Goal: Transaction & Acquisition: Subscribe to service/newsletter

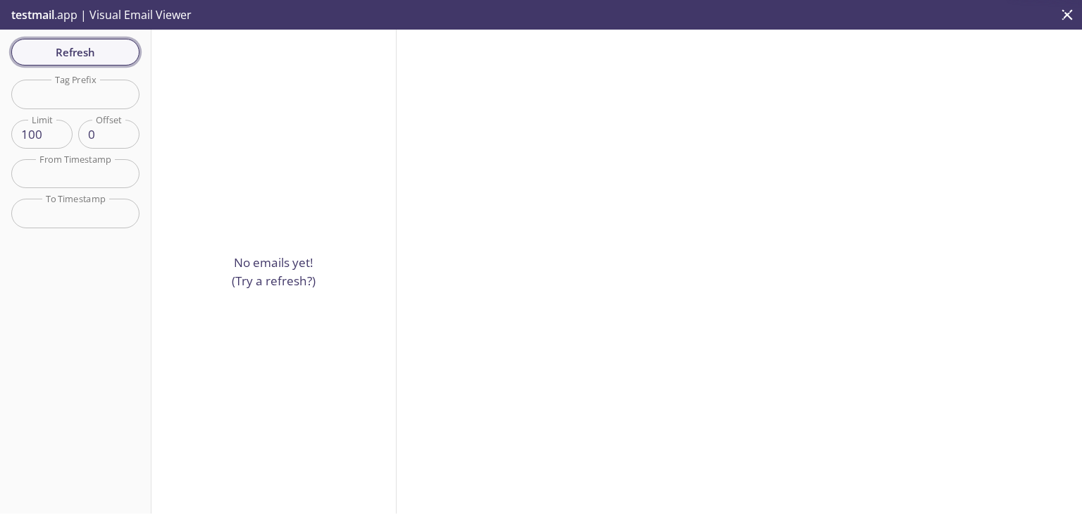
click at [73, 49] on span "Refresh" at bounding box center [76, 52] width 106 height 18
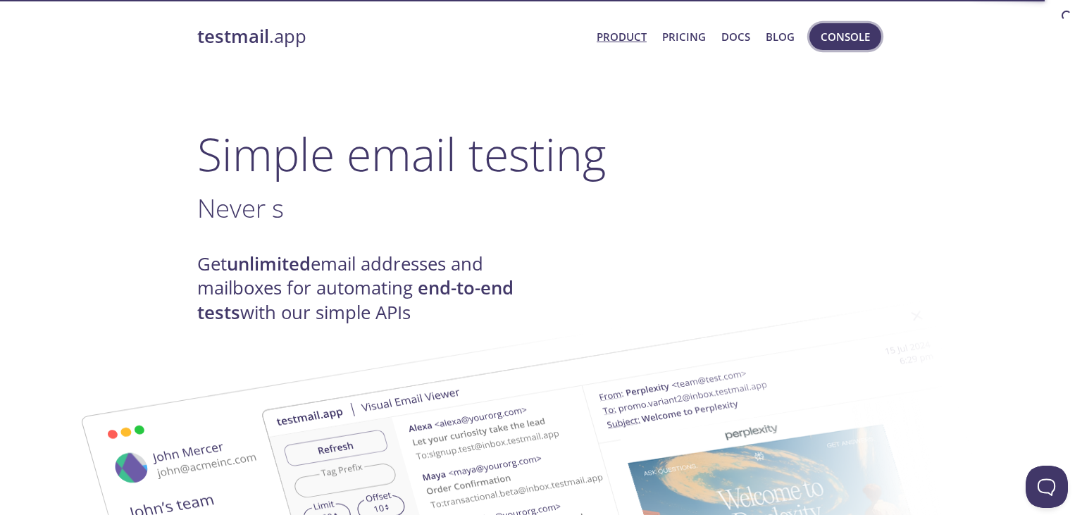
click at [835, 38] on span "Console" at bounding box center [845, 36] width 49 height 18
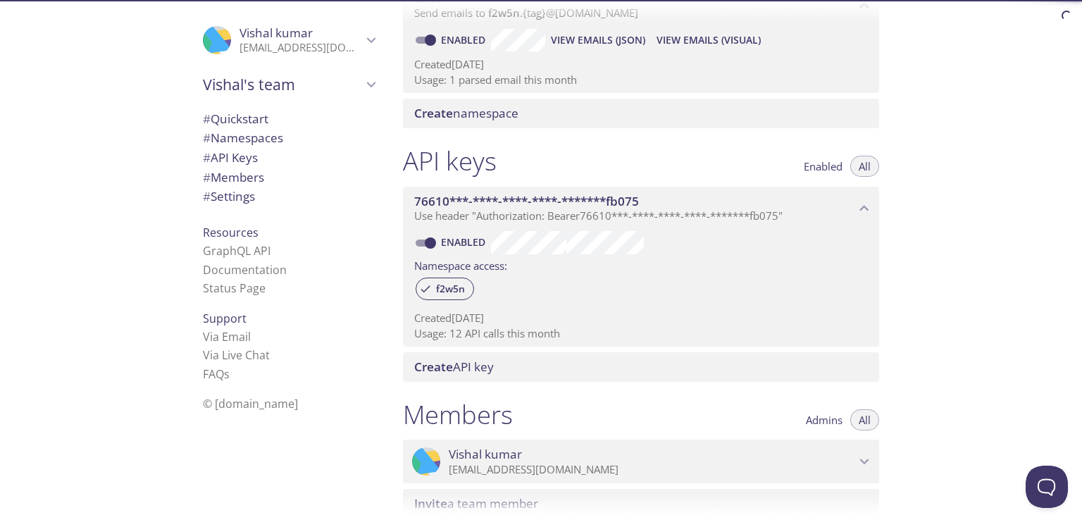
scroll to position [169, 0]
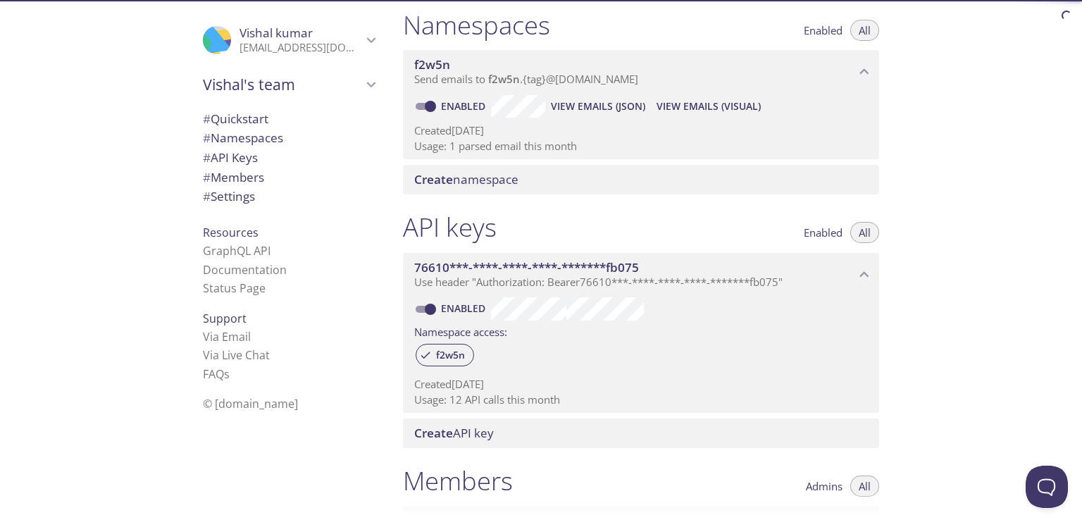
click at [821, 232] on span "Enabled" at bounding box center [823, 232] width 39 height 0
click at [868, 232] on span "All" at bounding box center [865, 232] width 12 height 0
click at [991, 225] on div "Quickstart Send a test email to f2w5n.test@inbox.testmail.app and then click he…" at bounding box center [737, 257] width 690 height 515
drag, startPoint x: 485, startPoint y: 368, endPoint x: 424, endPoint y: 344, distance: 64.9
click at [424, 344] on div "f2w5n" at bounding box center [641, 356] width 454 height 30
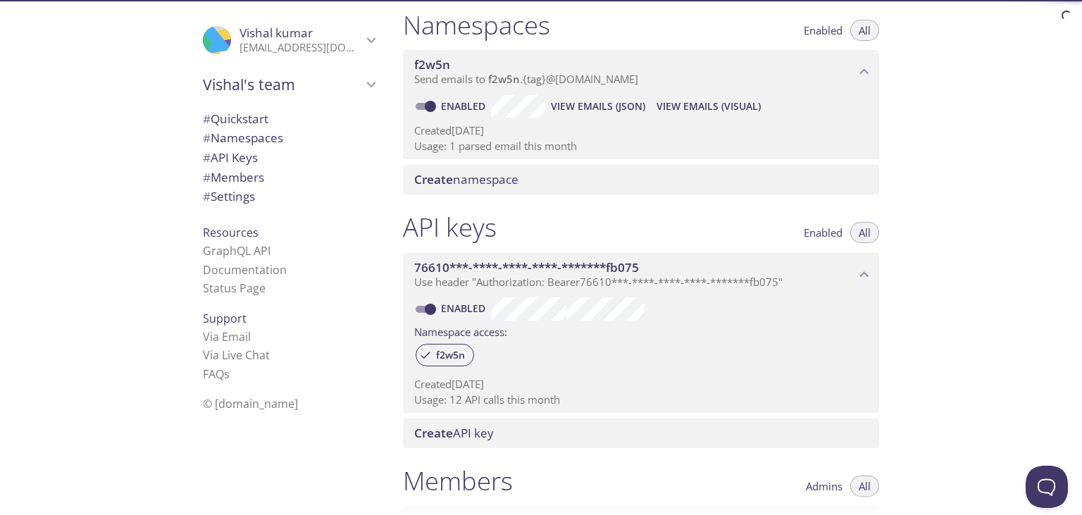
drag, startPoint x: 411, startPoint y: 332, endPoint x: 507, endPoint y: 365, distance: 101.1
click at [507, 365] on div "Enabled Namespace access: f2w5n Created 8 Sep 2025 Usage: 12 API calls this mon…" at bounding box center [641, 354] width 476 height 117
click at [944, 269] on div "Quickstart Send a test email to f2w5n.test@inbox.testmail.app and then click he…" at bounding box center [737, 257] width 690 height 515
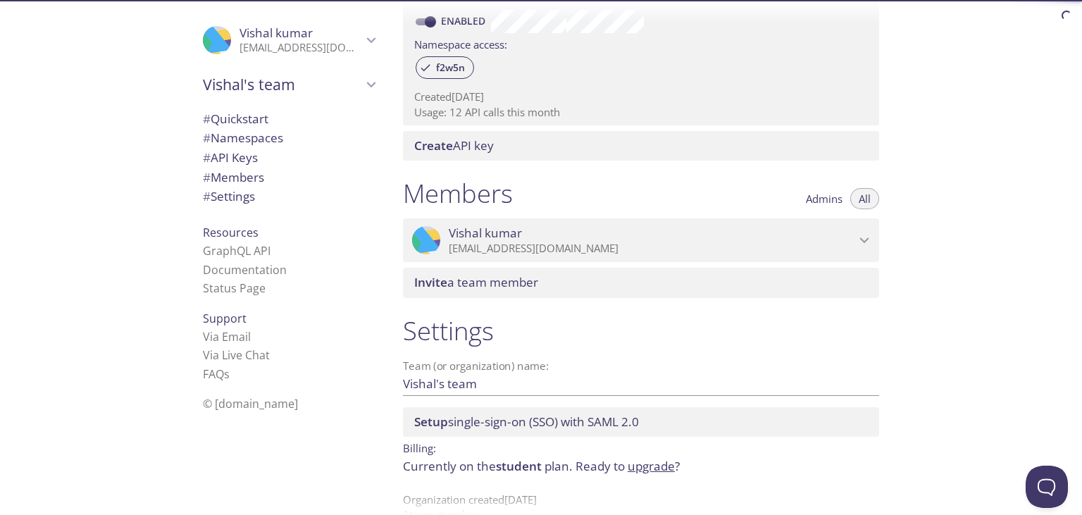
scroll to position [402, 0]
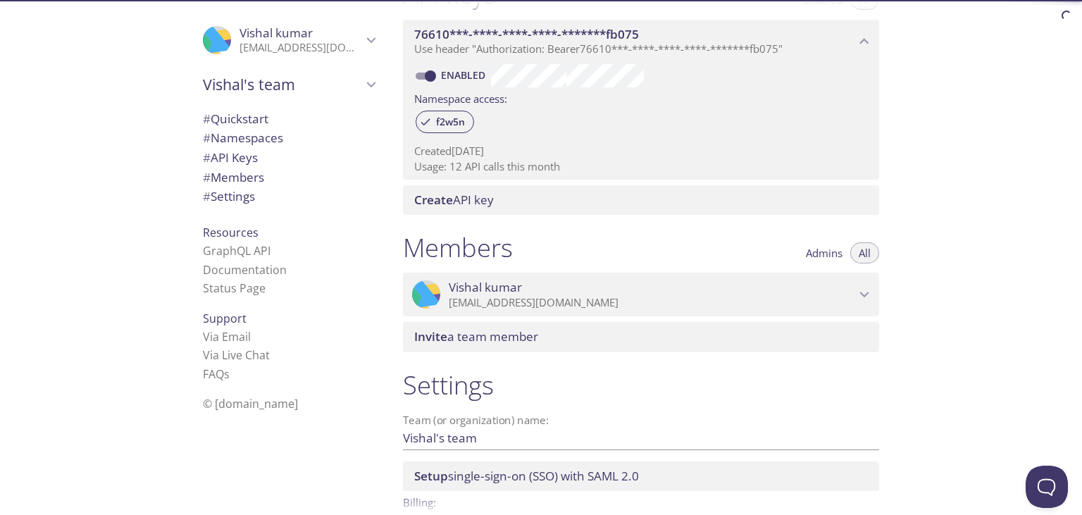
click at [602, 292] on span "Vishal kumar" at bounding box center [652, 287] width 406 height 15
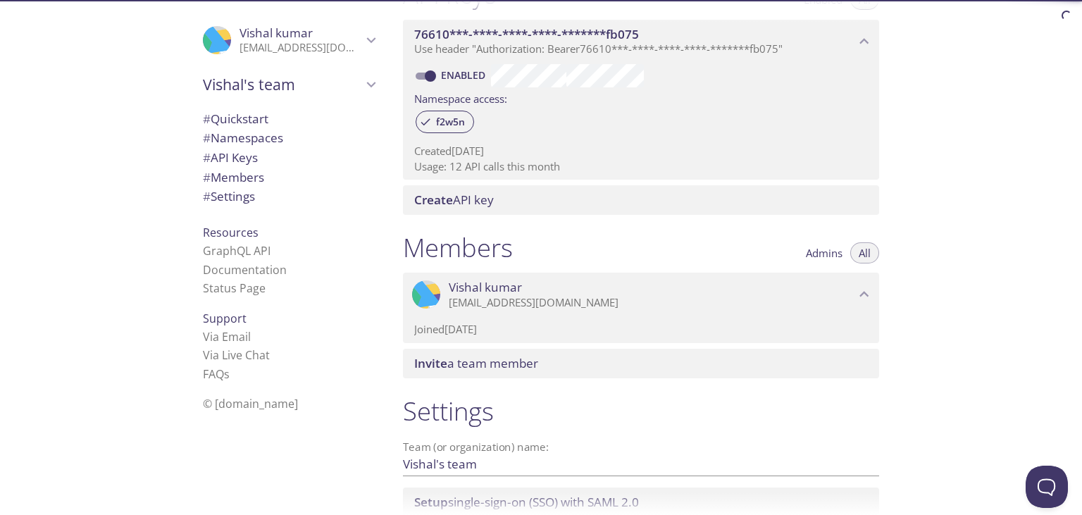
drag, startPoint x: 505, startPoint y: 328, endPoint x: 402, endPoint y: 328, distance: 103.5
click at [402, 328] on div "Members Admins All .cls-1 { fill: #6d5ca8; } .cls-2 { fill: #3fc191; } .cls-3 {…" at bounding box center [641, 304] width 499 height 163
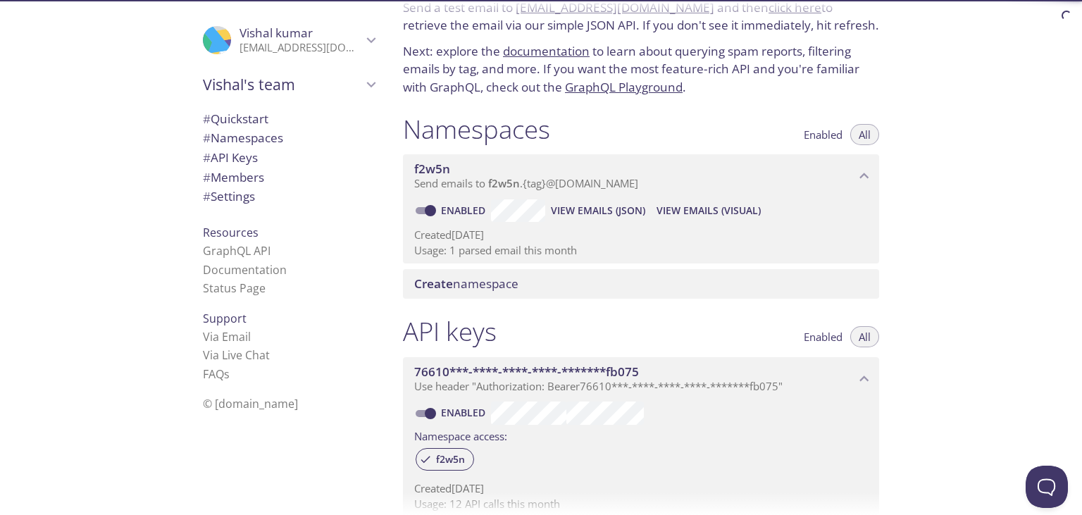
scroll to position [64, 0]
click at [513, 182] on span "f2w5n" at bounding box center [504, 184] width 32 height 14
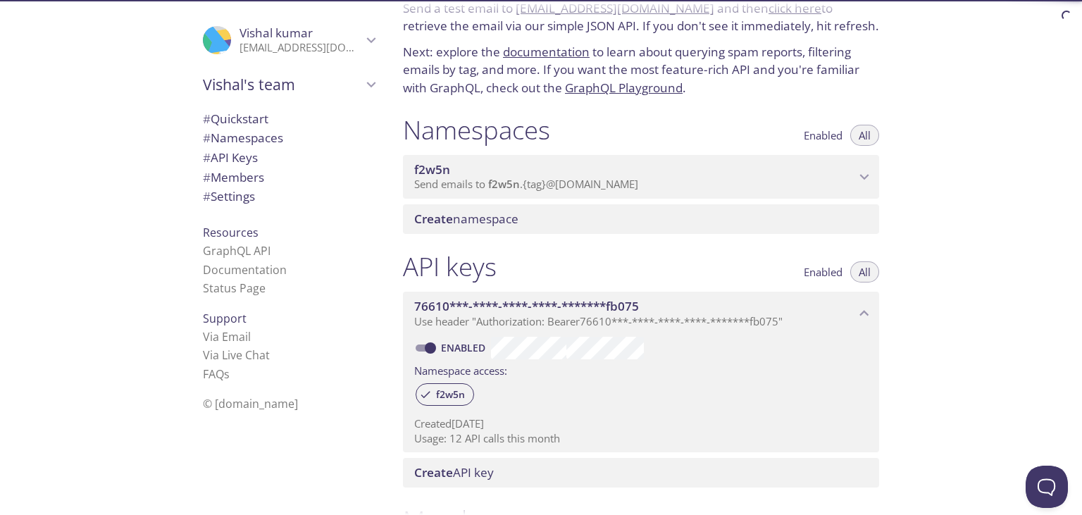
click at [514, 182] on span "f2w5n" at bounding box center [504, 184] width 32 height 14
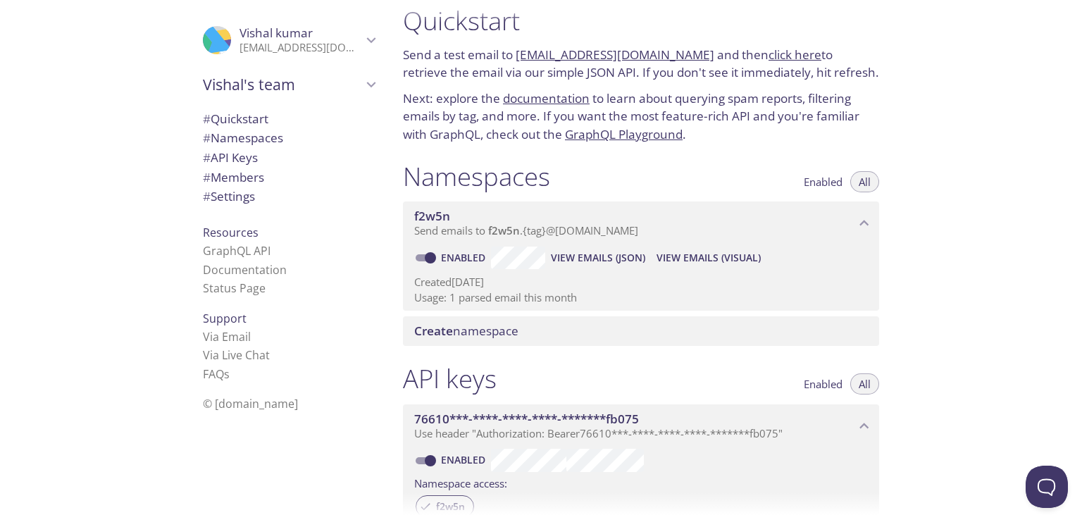
scroll to position [0, 0]
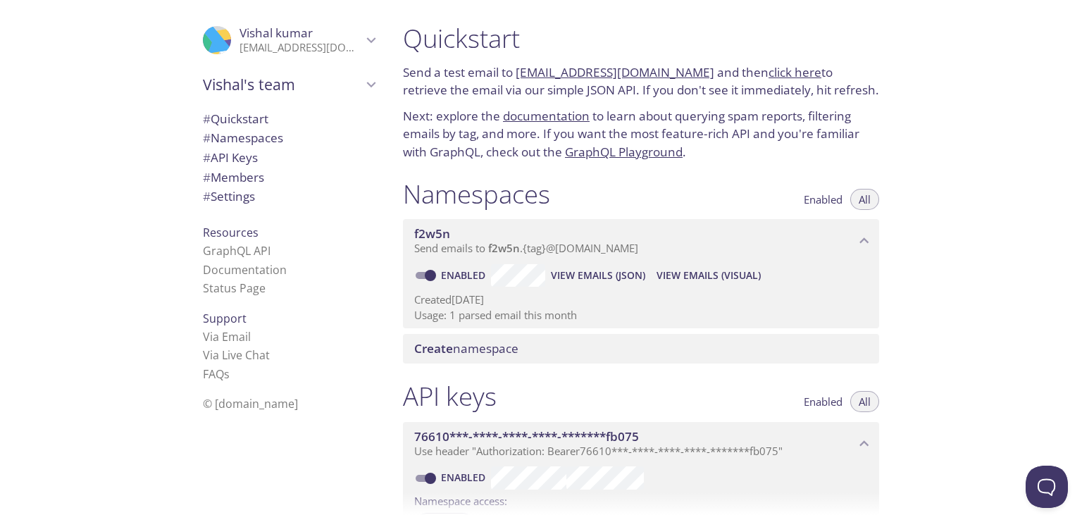
click at [810, 199] on span "Enabled" at bounding box center [823, 199] width 39 height 0
click at [859, 199] on span "All" at bounding box center [865, 199] width 12 height 0
click at [824, 199] on span "Enabled" at bounding box center [823, 199] width 39 height 0
click at [852, 195] on div "Enabled All" at bounding box center [837, 199] width 84 height 21
click at [823, 199] on span "Enabled" at bounding box center [823, 199] width 39 height 0
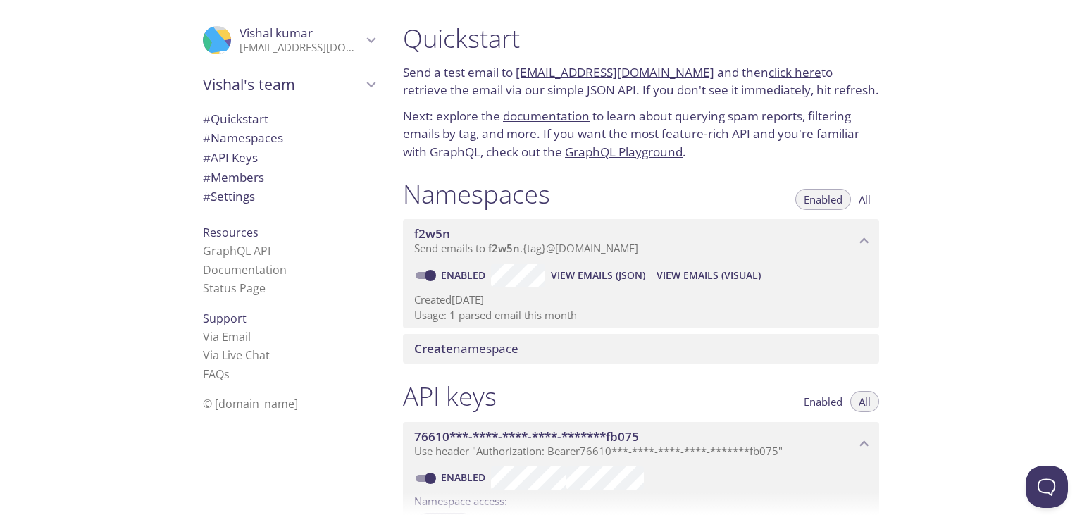
click at [866, 199] on span "All" at bounding box center [865, 199] width 12 height 0
click at [831, 199] on span "Enabled" at bounding box center [823, 199] width 39 height 0
click at [954, 239] on div "Quickstart Send a test email to f2w5n.test@inbox.testmail.app and then click he…" at bounding box center [737, 257] width 690 height 515
click at [916, 273] on div "Quickstart Send a test email to f2w5n.test@inbox.testmail.app and then click he…" at bounding box center [737, 257] width 690 height 515
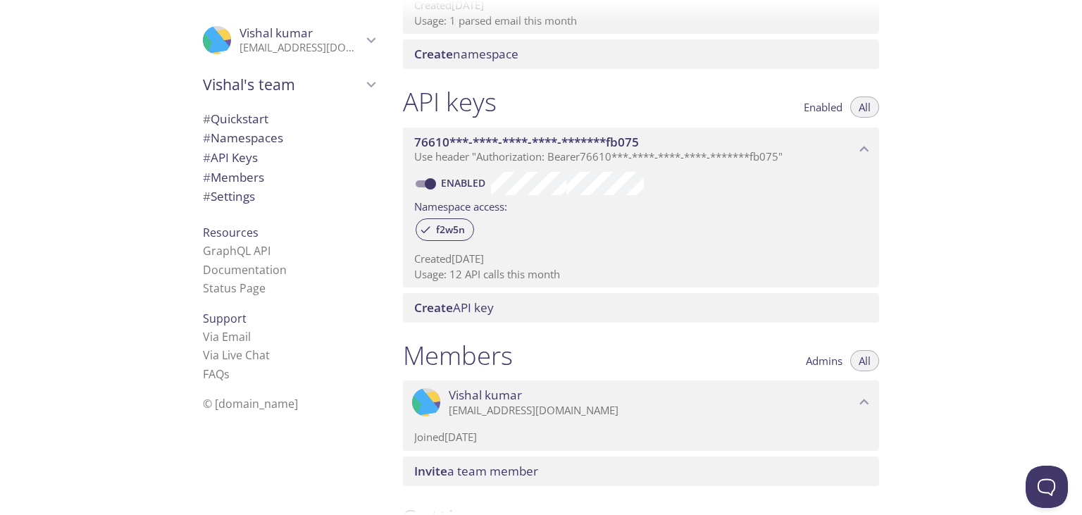
scroll to position [259, 0]
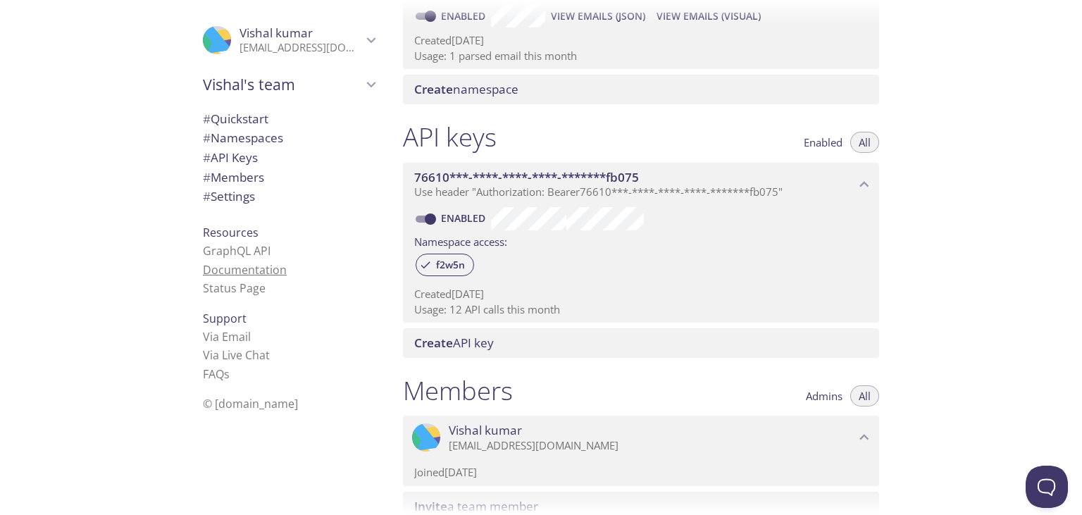
click at [237, 269] on link "Documentation" at bounding box center [245, 269] width 84 height 15
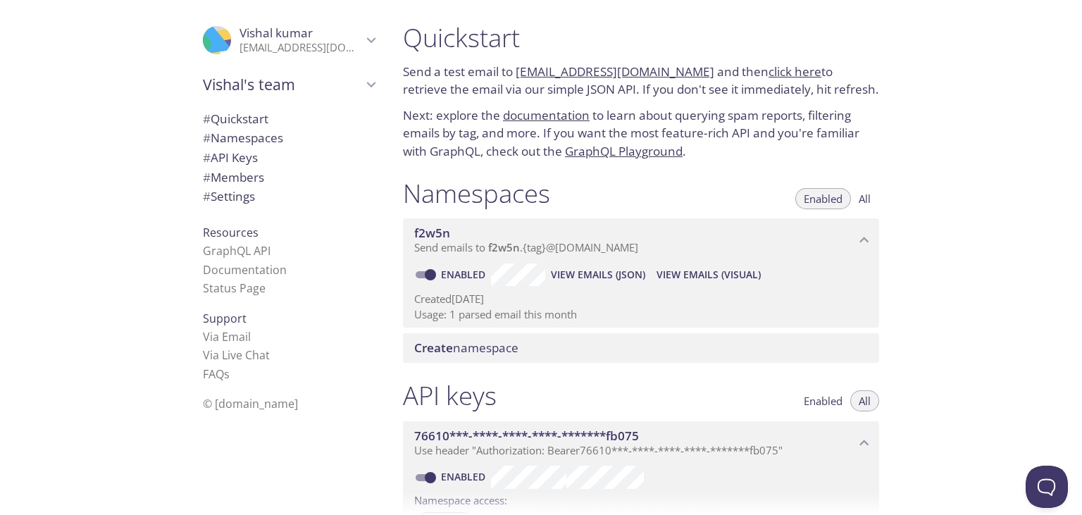
scroll to position [0, 0]
drag, startPoint x: 514, startPoint y: 73, endPoint x: 692, endPoint y: 76, distance: 178.2
click at [692, 76] on p "Send a test email to f2w5n.test@inbox.testmail.app and then click here to retri…" at bounding box center [641, 81] width 476 height 36
copy p "[EMAIL_ADDRESS][DOMAIN_NAME]"
click at [915, 137] on div "Quickstart Send a test email to f2w5n.test@inbox.testmail.app and then click he…" at bounding box center [737, 257] width 690 height 515
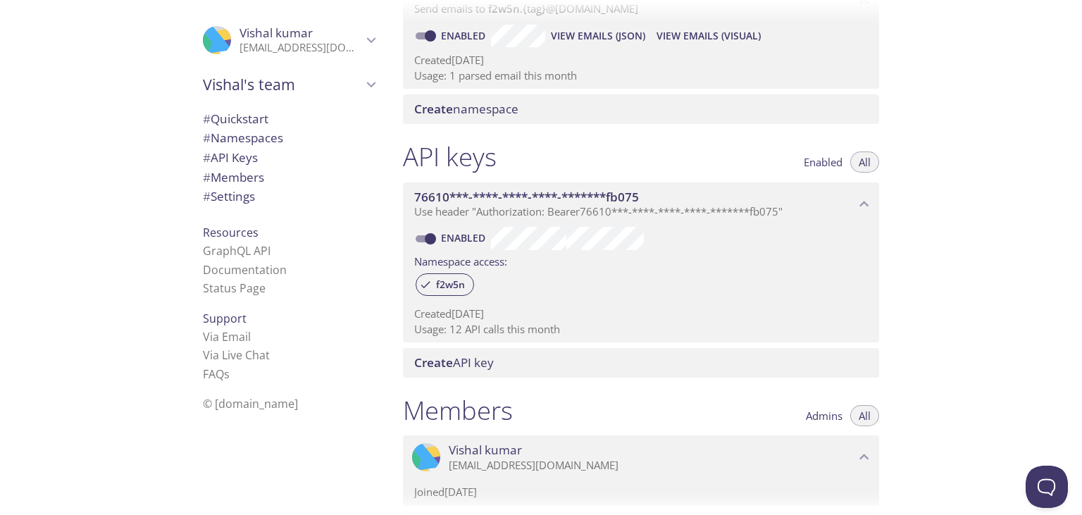
scroll to position [254, 0]
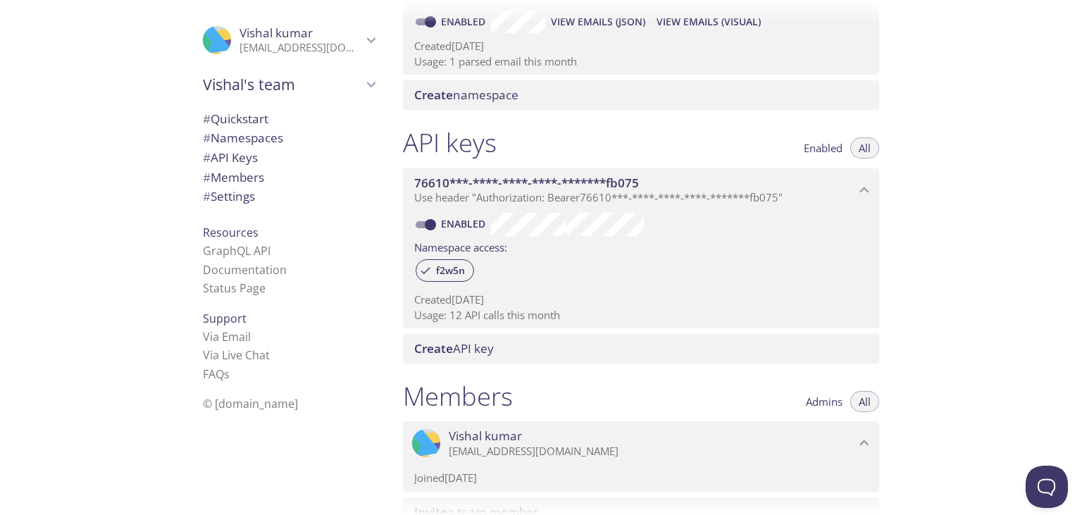
click at [931, 242] on div "Quickstart Send a test email to f2w5n.test@inbox.testmail.app and then click he…" at bounding box center [737, 257] width 690 height 515
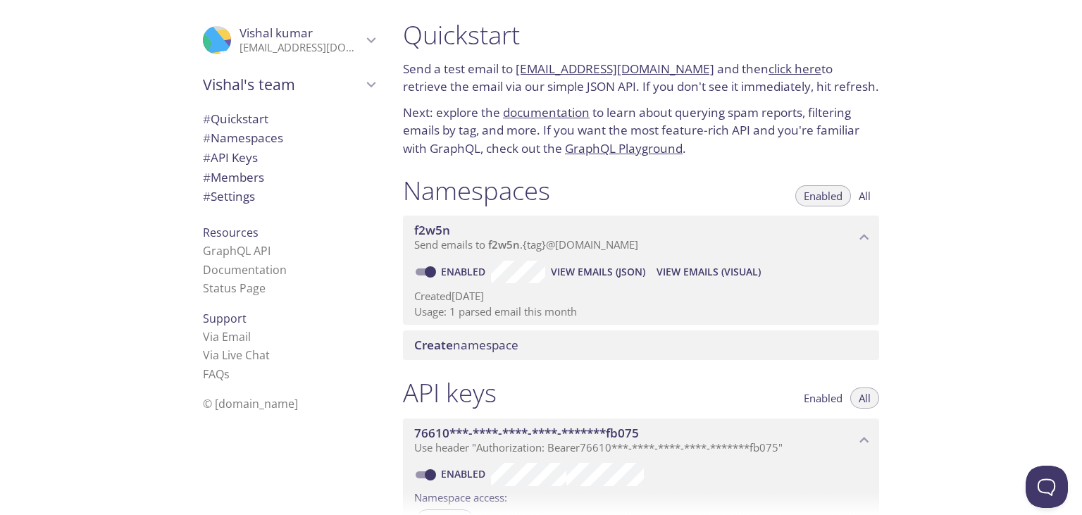
scroll to position [0, 0]
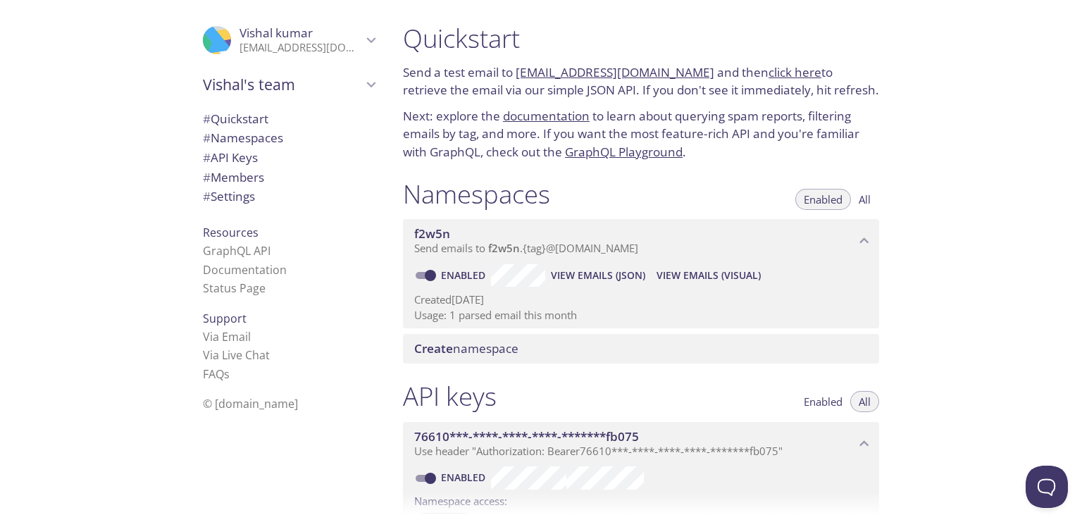
click at [652, 244] on p "Send emails to f2w5n . {tag} @inbox.testmail.app" at bounding box center [634, 249] width 441 height 14
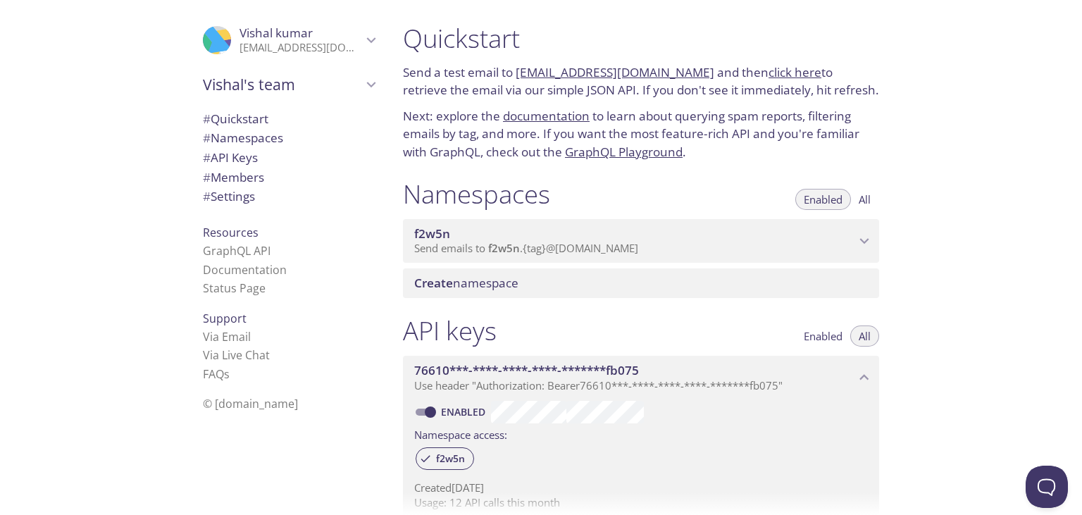
click at [652, 244] on p "Send emails to f2w5n . {tag} @inbox.testmail.app" at bounding box center [634, 249] width 441 height 14
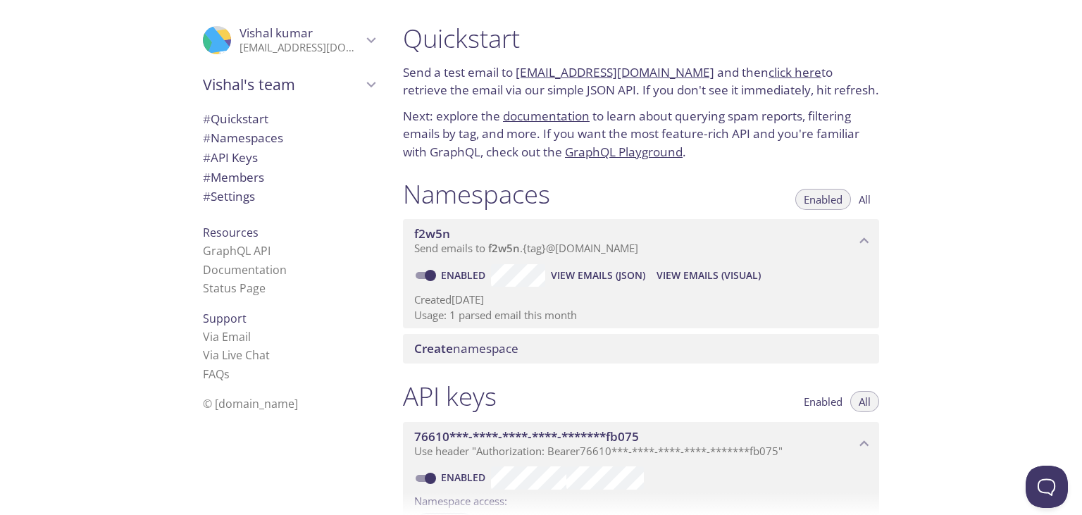
click at [914, 248] on div "Quickstart Send a test email to f2w5n.test@inbox.testmail.app and then click he…" at bounding box center [737, 257] width 690 height 515
click at [917, 247] on div "Quickstart Send a test email to f2w5n.test@inbox.testmail.app and then click he…" at bounding box center [737, 257] width 690 height 515
click at [306, 94] on span "Vishal's team" at bounding box center [282, 85] width 159 height 20
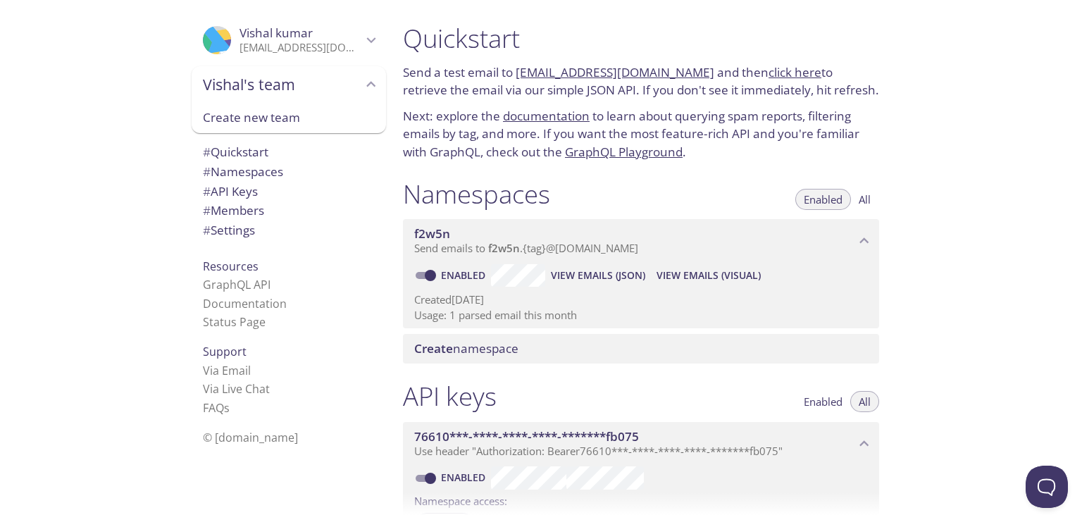
click at [268, 8] on div at bounding box center [541, 11] width 1082 height 23
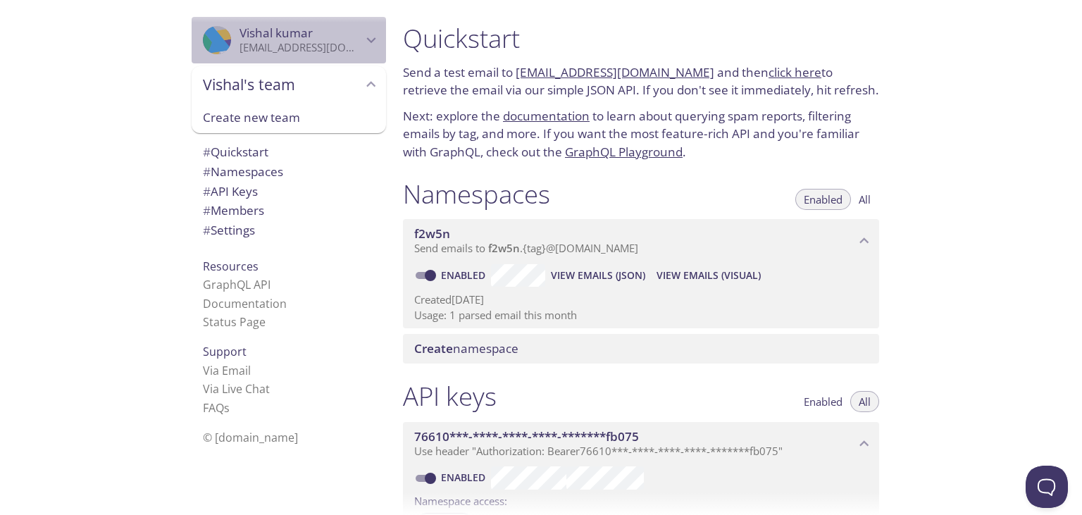
click at [289, 33] on span "Vishal kumar" at bounding box center [275, 33] width 73 height 16
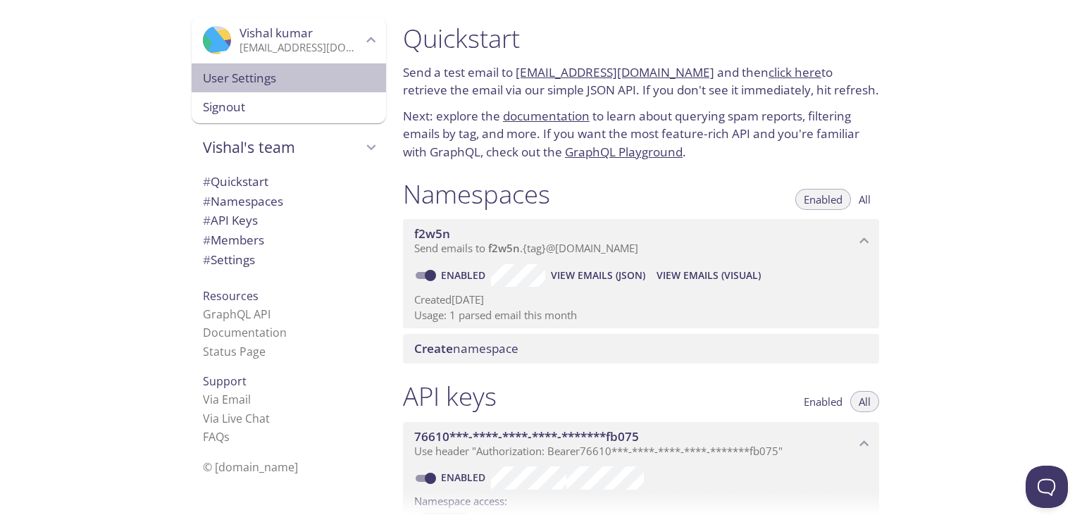
click at [261, 83] on span "User Settings" at bounding box center [289, 78] width 172 height 18
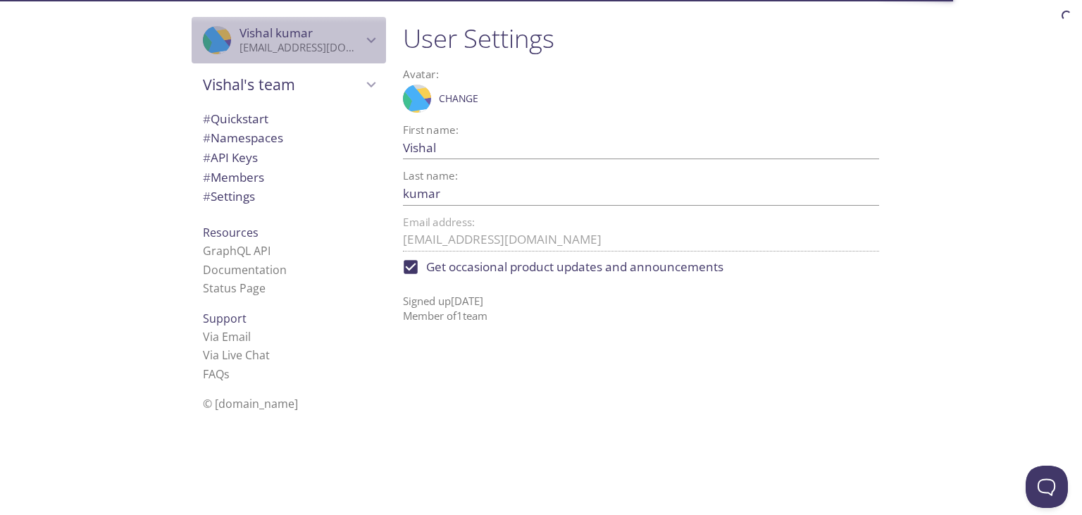
click at [270, 30] on span "Vishal kumar" at bounding box center [275, 33] width 73 height 16
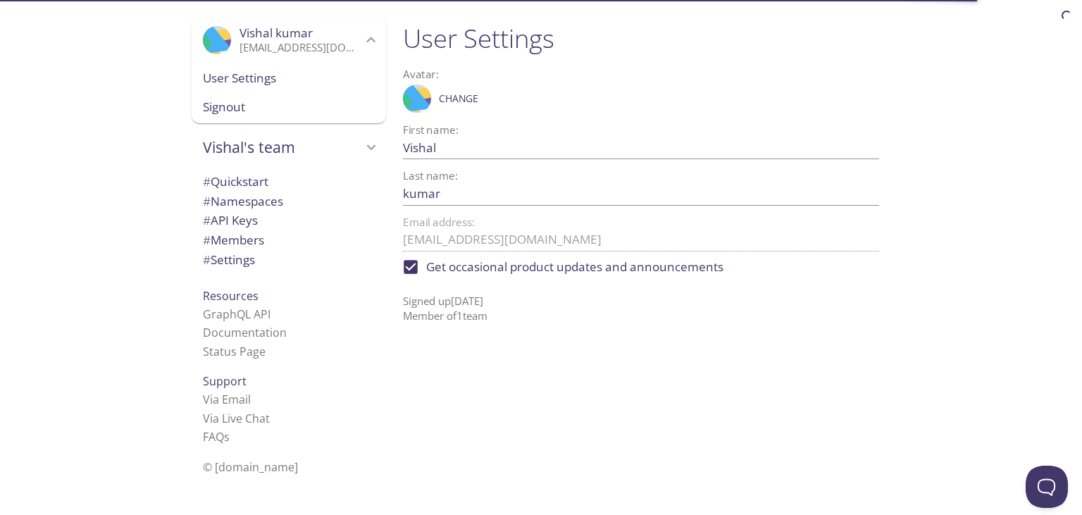
click at [278, 33] on span "Vishal kumar" at bounding box center [275, 33] width 73 height 16
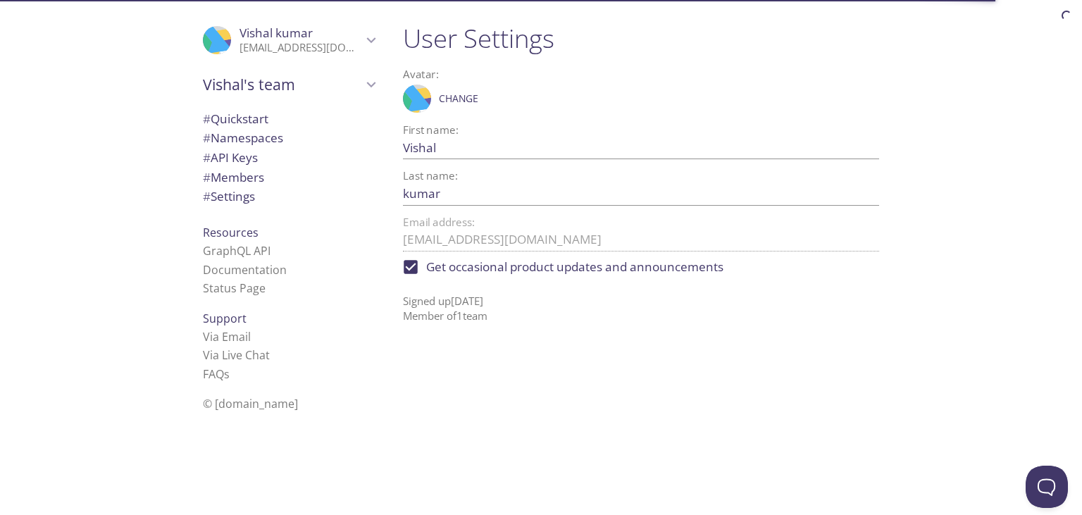
click at [279, 35] on span "Vishal kumar" at bounding box center [275, 33] width 73 height 16
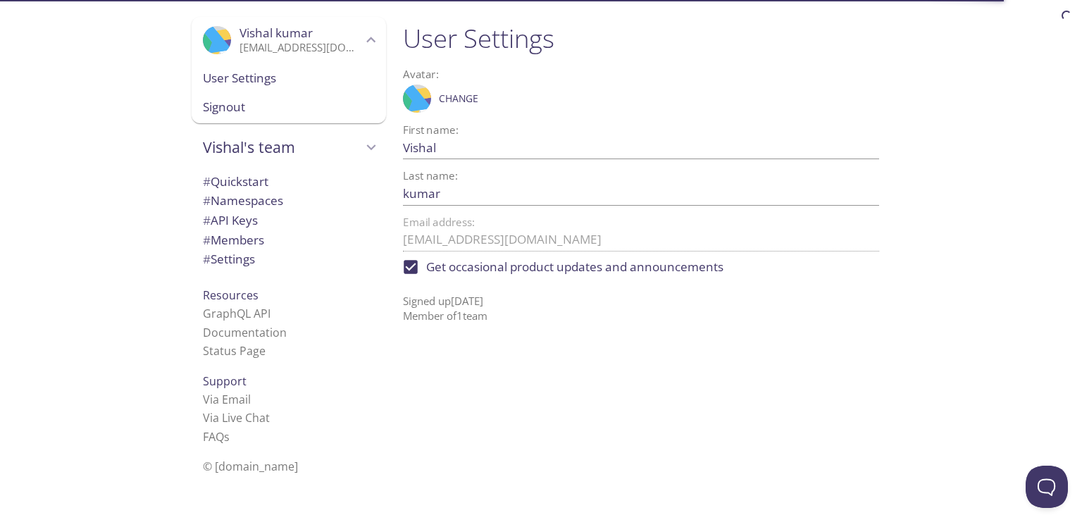
click at [279, 35] on span "Vishal kumar" at bounding box center [275, 33] width 73 height 16
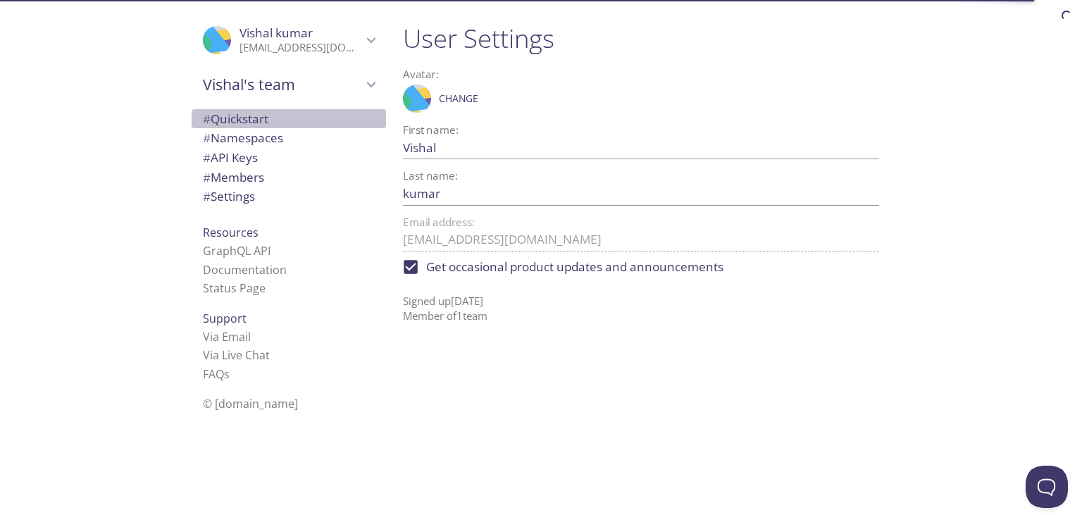
click at [249, 120] on span "# Quickstart" at bounding box center [236, 119] width 66 height 16
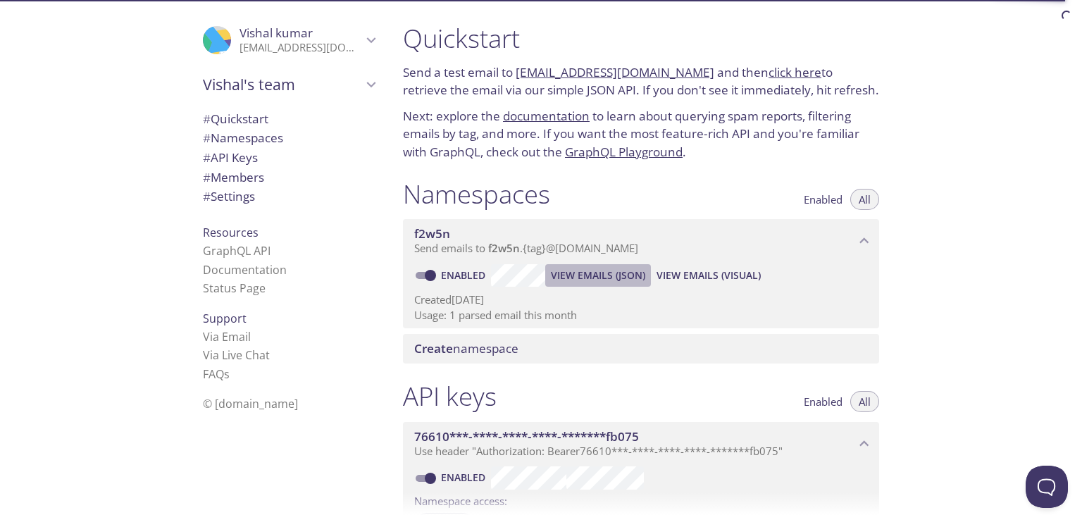
click at [596, 275] on span "View Emails (JSON)" at bounding box center [598, 275] width 94 height 17
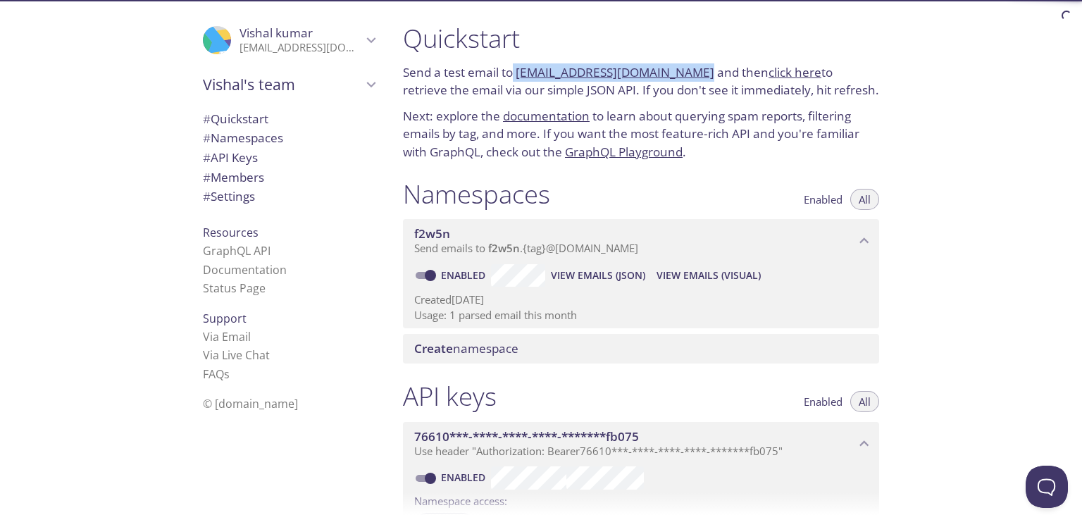
drag, startPoint x: 692, startPoint y: 73, endPoint x: 514, endPoint y: 69, distance: 177.6
click at [514, 69] on p "Send a test email to f2w5n.test@inbox.testmail.app and then click here to retri…" at bounding box center [641, 81] width 476 height 36
copy p "[EMAIL_ADDRESS][DOMAIN_NAME]"
click at [768, 73] on link "click here" at bounding box center [794, 72] width 53 height 16
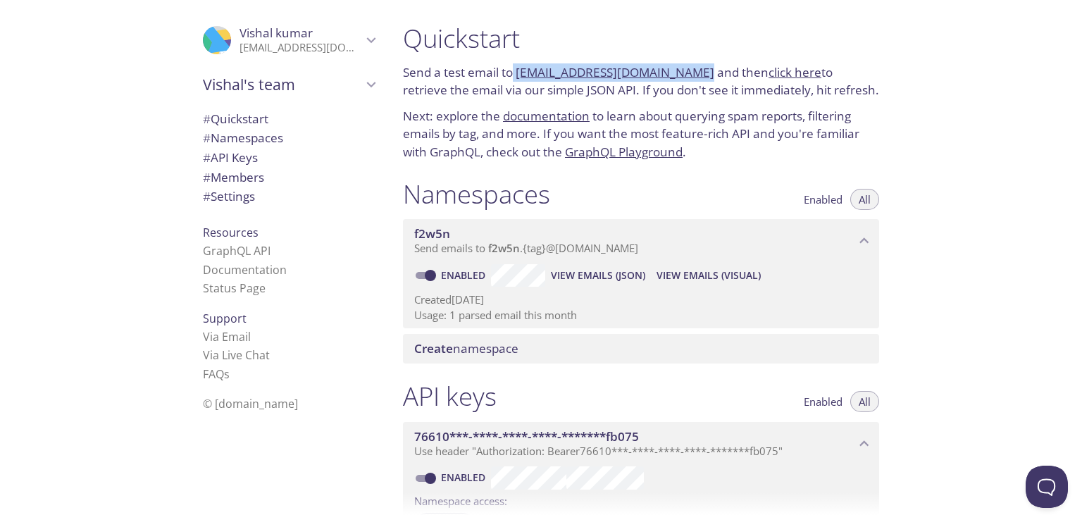
click at [786, 75] on link "click here" at bounding box center [794, 72] width 53 height 16
click at [963, 223] on div "Quickstart Send a test email to f2w5n.test@inbox.testmail.app and then click he…" at bounding box center [737, 257] width 690 height 515
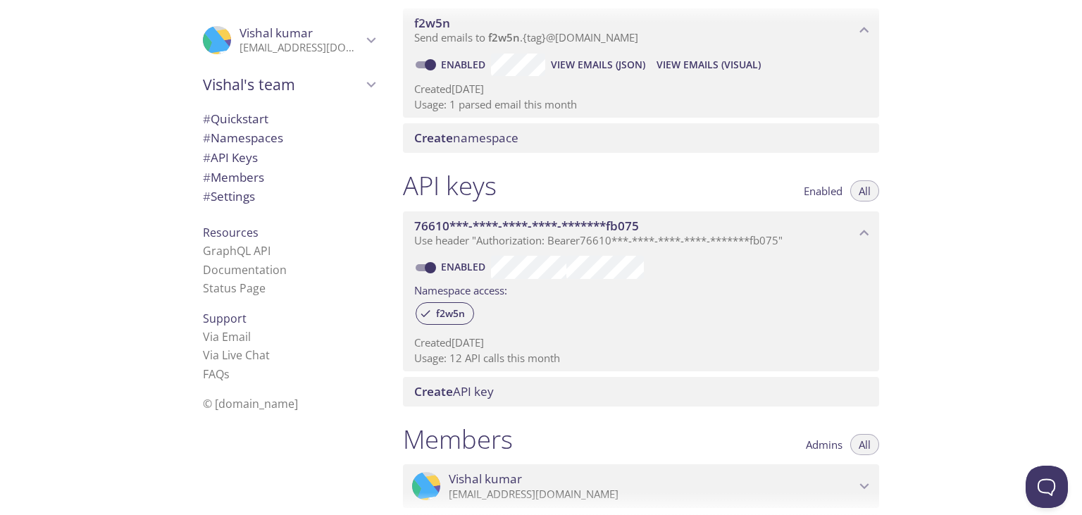
scroll to position [254, 0]
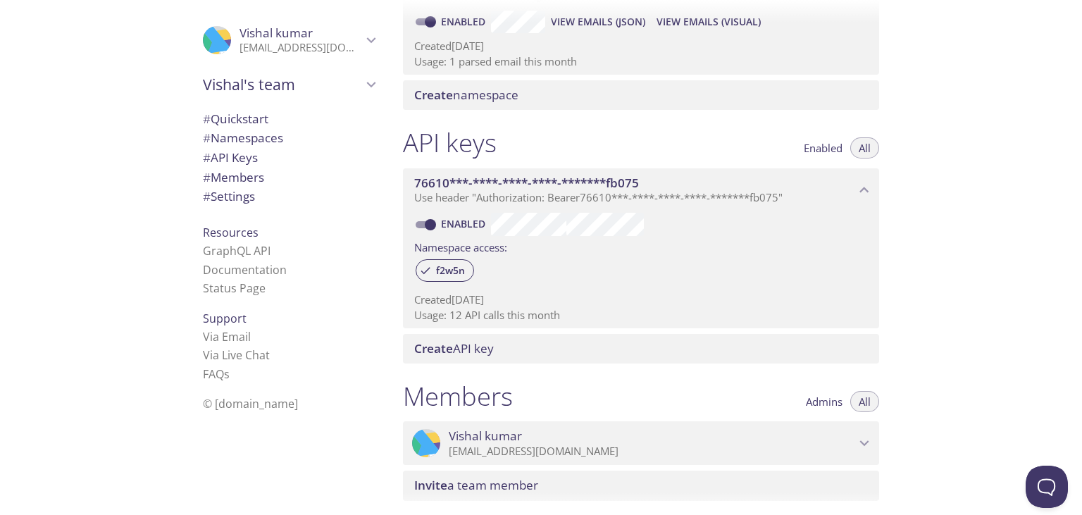
click at [954, 270] on div "Quickstart Send a test email to f2w5n.test@inbox.testmail.app and then click he…" at bounding box center [737, 257] width 690 height 515
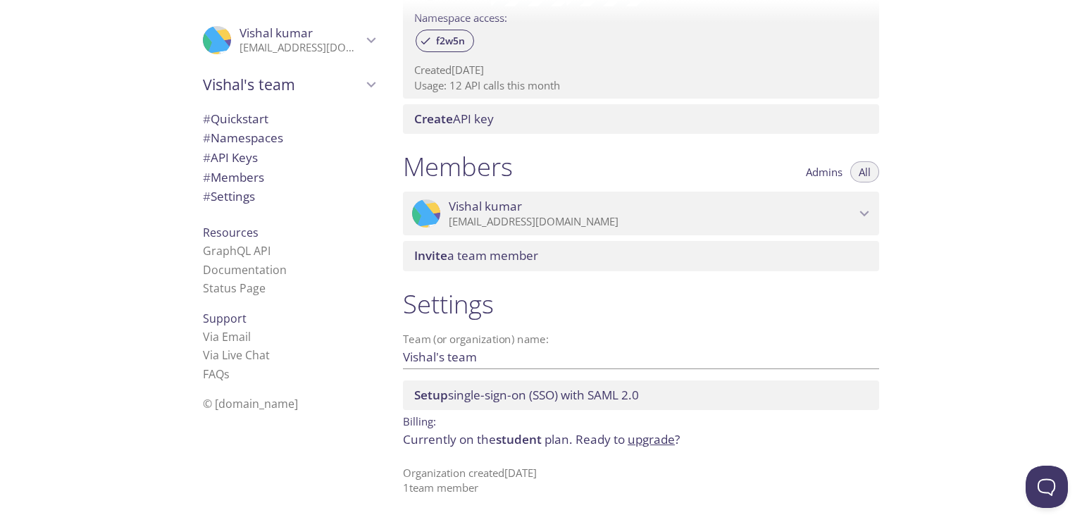
scroll to position [487, 0]
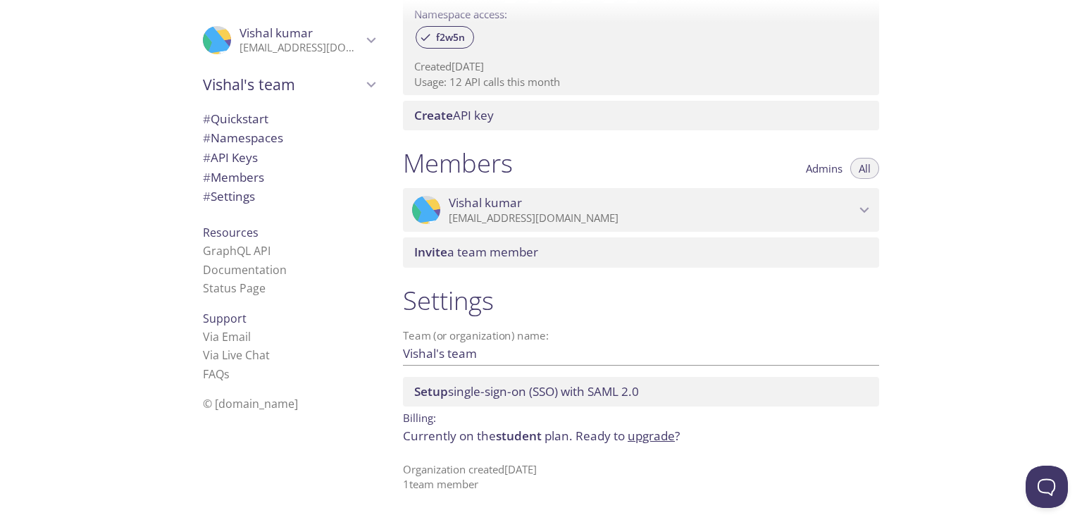
click at [675, 435] on link "upgrade" at bounding box center [651, 436] width 47 height 16
click at [978, 242] on div "Quickstart Send a test email to f2w5n.test@inbox.testmail.app and then click he…" at bounding box center [737, 257] width 690 height 515
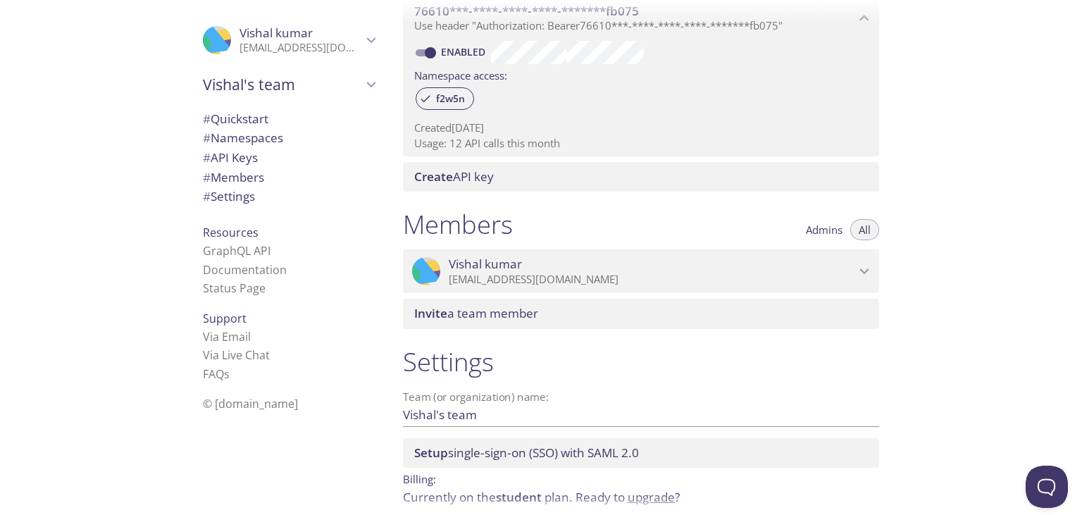
scroll to position [402, 0]
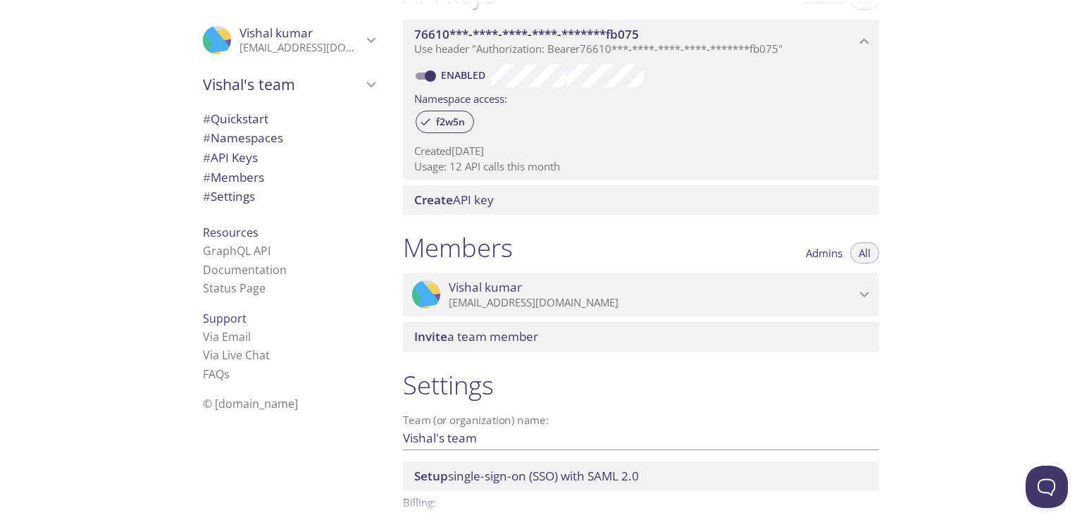
click at [841, 253] on span "Admins" at bounding box center [824, 253] width 37 height 0
click at [852, 254] on button "All" at bounding box center [864, 252] width 29 height 21
click at [710, 283] on span "Vishal kumar" at bounding box center [652, 287] width 406 height 15
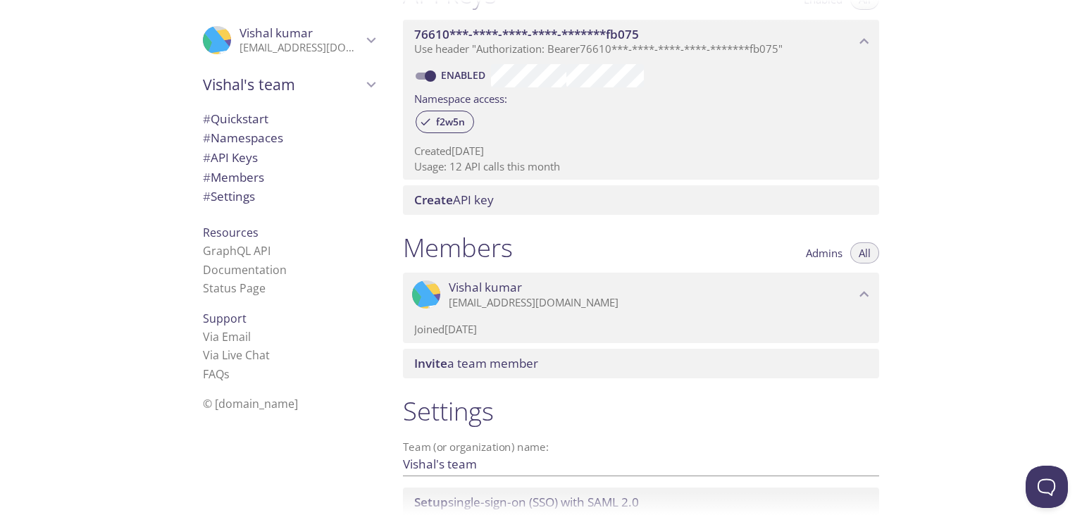
click at [712, 283] on span "Vishal kumar" at bounding box center [652, 287] width 406 height 15
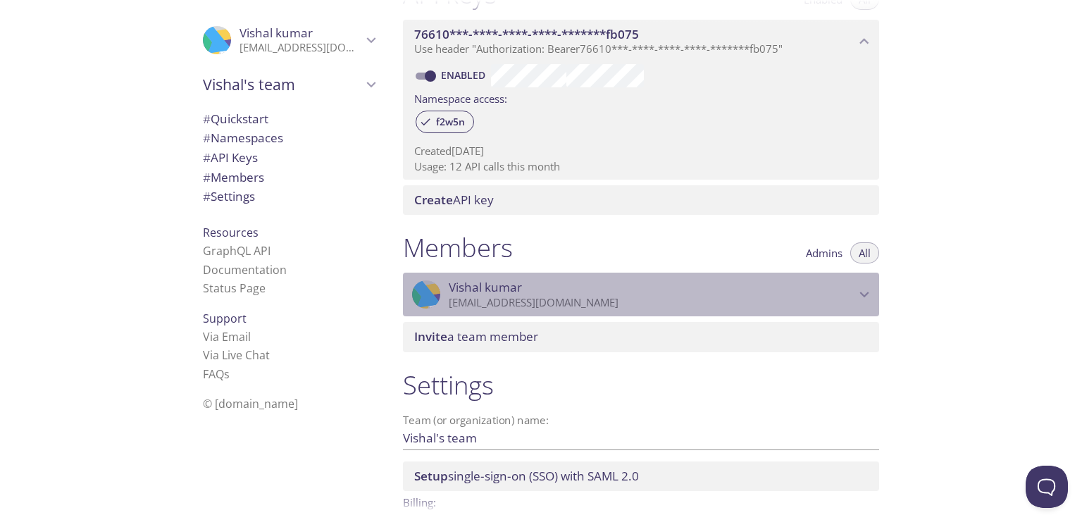
click at [712, 283] on span "Vishal kumar" at bounding box center [652, 287] width 406 height 15
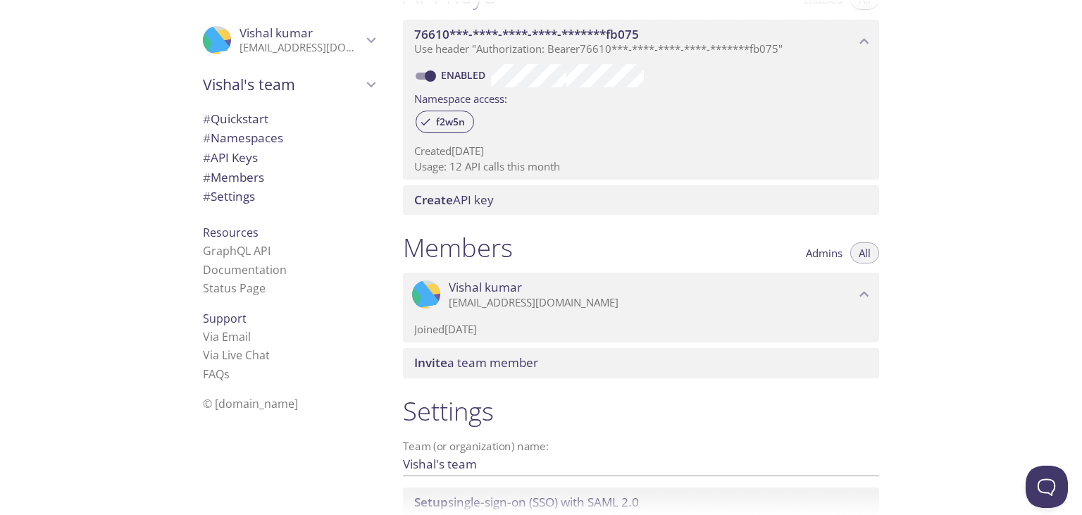
click at [703, 320] on div "Joined 8 Sep 2025" at bounding box center [641, 326] width 454 height 20
click at [694, 294] on span "Vishal kumar" at bounding box center [652, 287] width 406 height 15
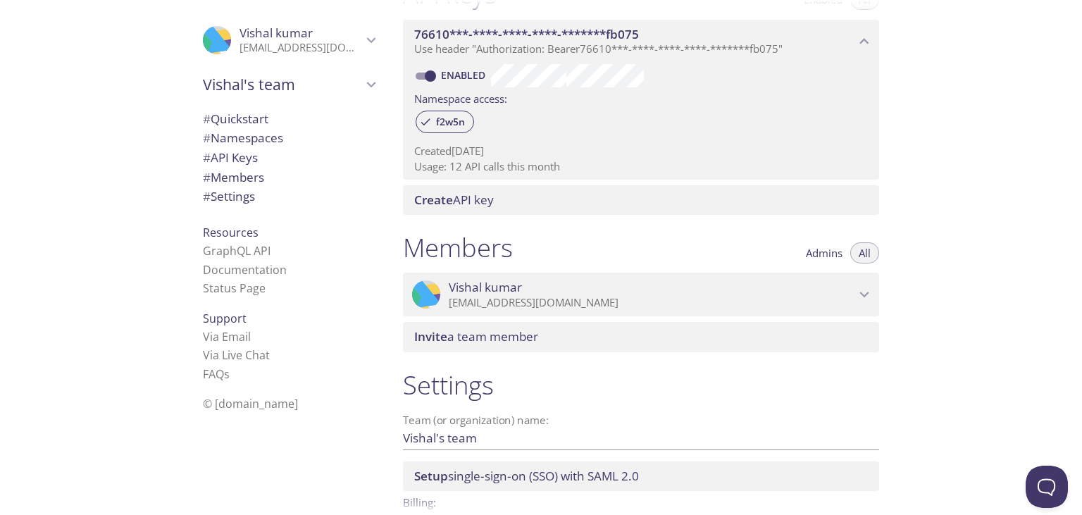
click at [694, 294] on span "Vishal kumar" at bounding box center [652, 287] width 406 height 15
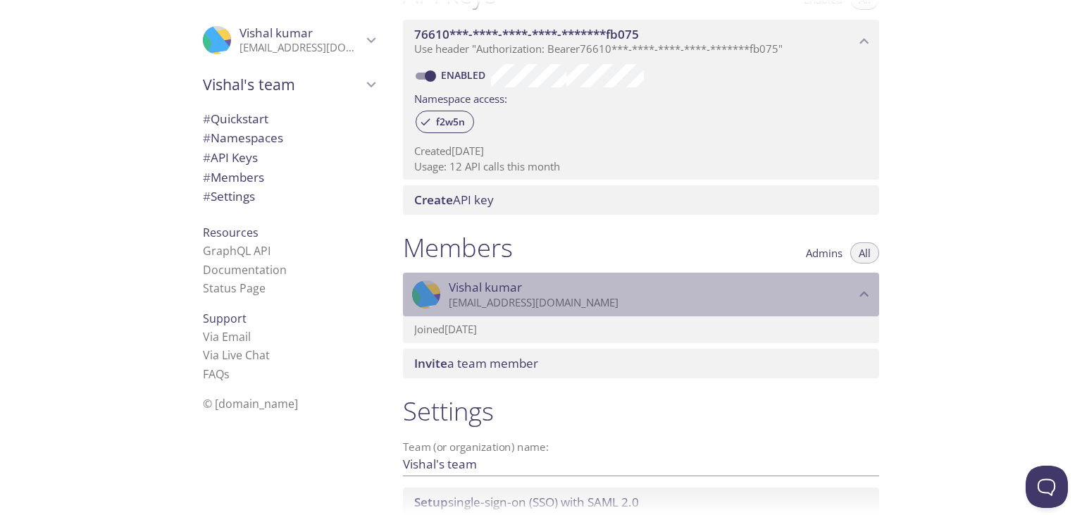
click at [695, 294] on span "Vishal kumar" at bounding box center [652, 287] width 406 height 15
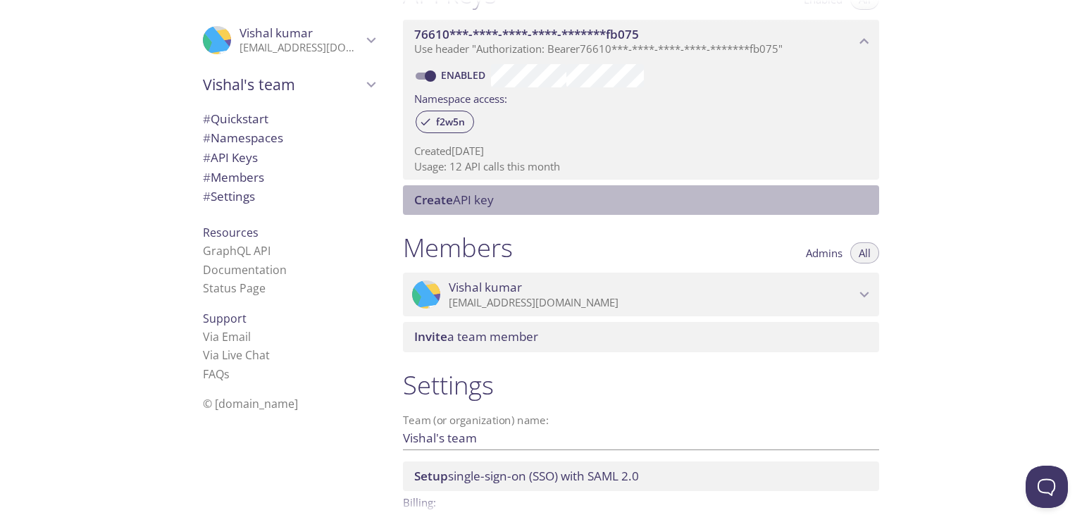
click at [528, 202] on span "Create API key" at bounding box center [643, 199] width 459 height 15
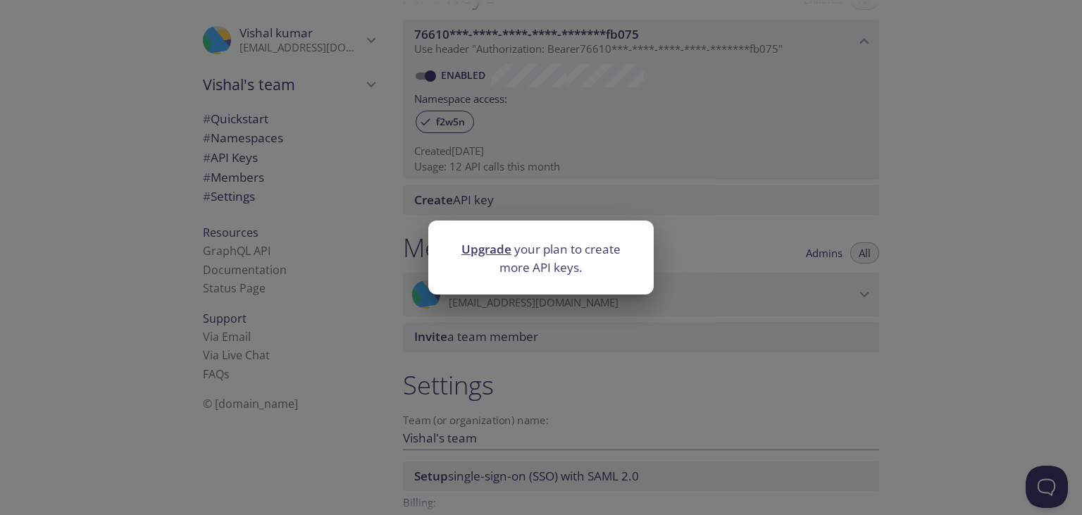
click at [1024, 185] on div "Upgrade your plan to create more API keys." at bounding box center [541, 257] width 1082 height 515
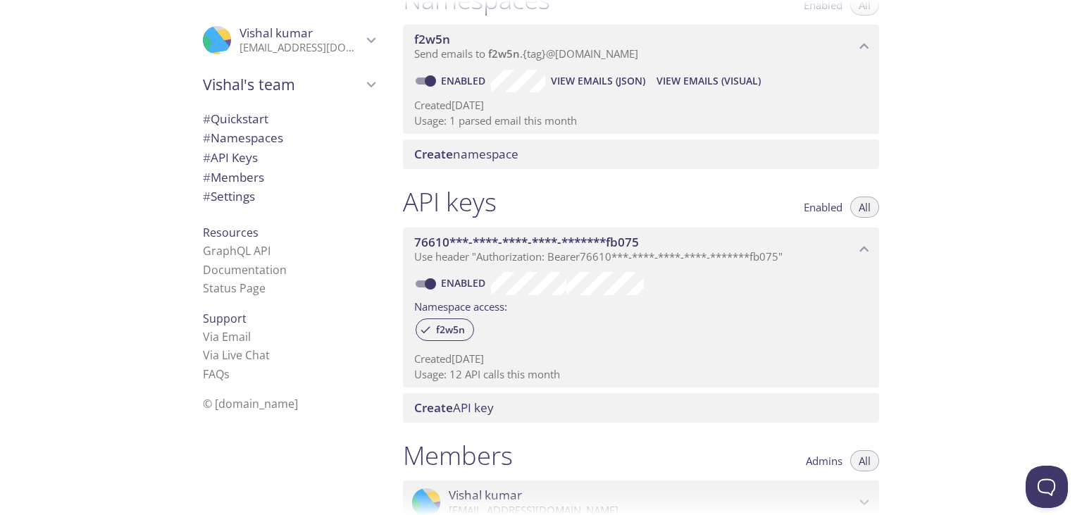
scroll to position [149, 0]
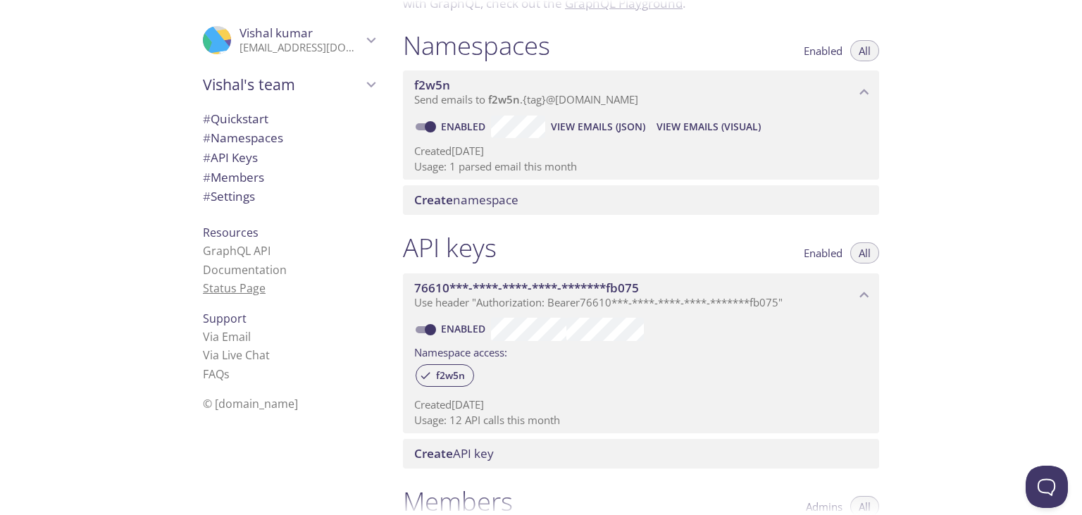
click at [244, 282] on link "Status Page" at bounding box center [234, 287] width 63 height 15
click at [241, 273] on link "Documentation" at bounding box center [245, 269] width 84 height 15
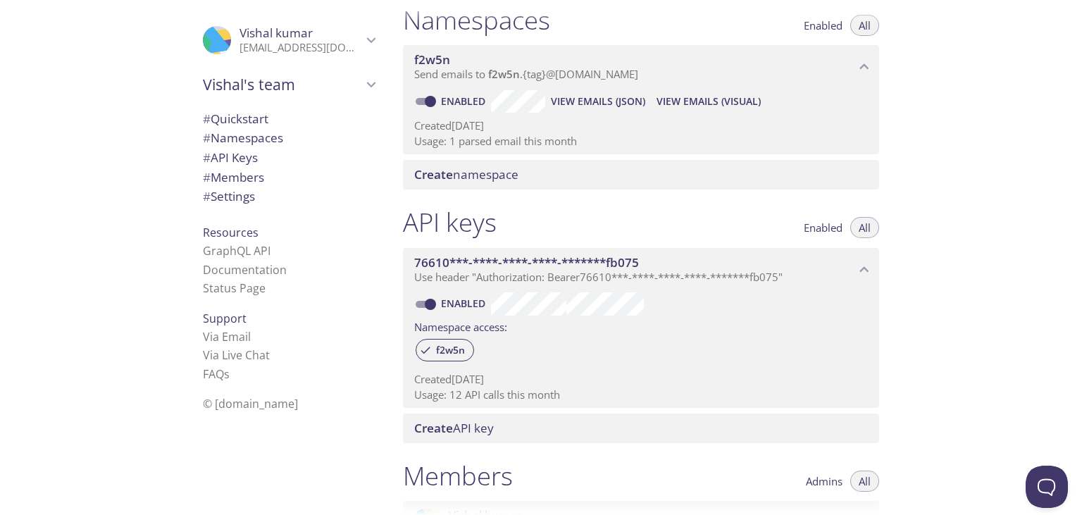
scroll to position [169, 0]
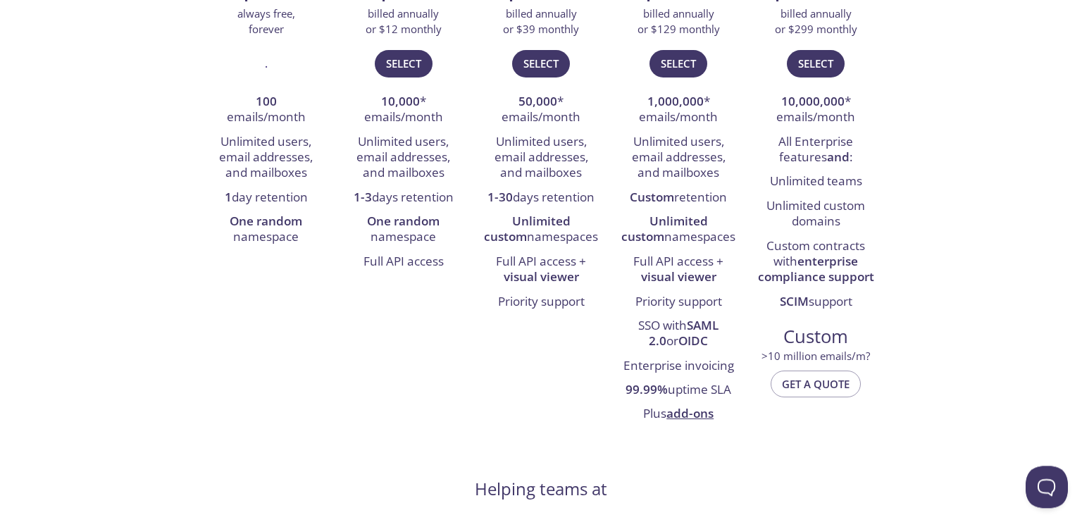
scroll to position [297, 0]
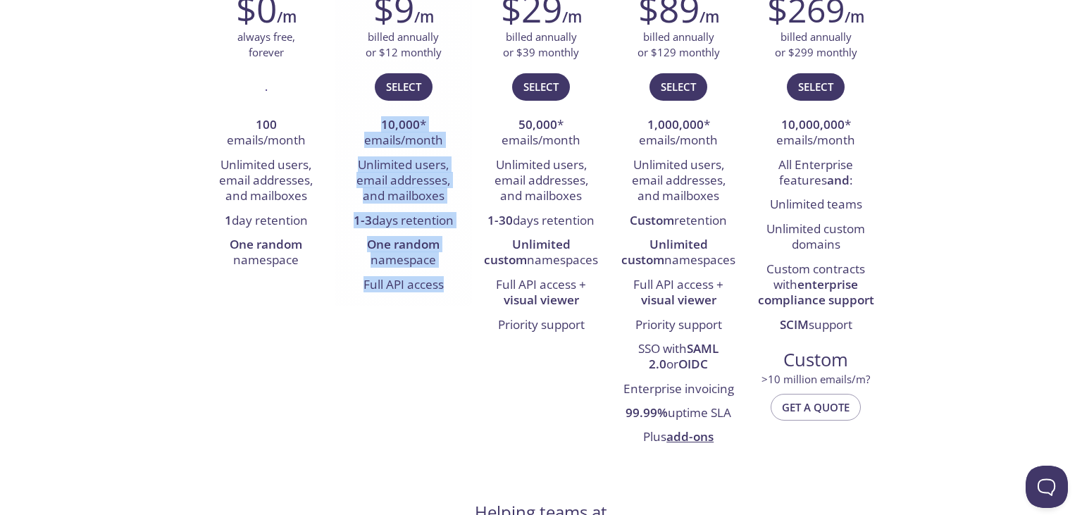
drag, startPoint x: 364, startPoint y: 124, endPoint x: 465, endPoint y: 340, distance: 237.9
click at [465, 306] on div "Essential For small projects $9 /m billed annually or $12 monthly Select 10,000…" at bounding box center [403, 116] width 137 height 380
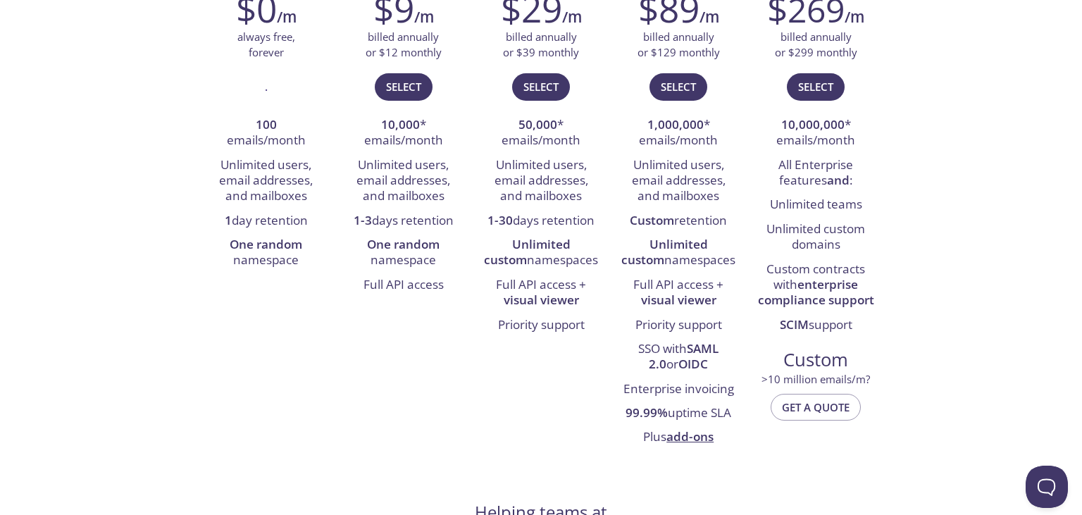
click at [440, 373] on div "Free For side projects $0 /m always free, forever . 100 emails/month Unlimited …" at bounding box center [540, 192] width 687 height 533
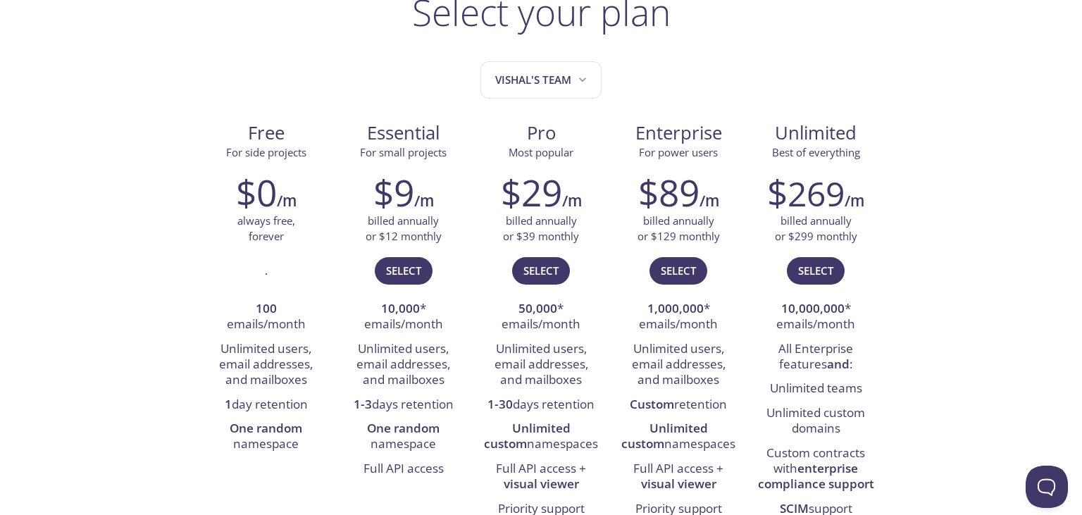
scroll to position [74, 0]
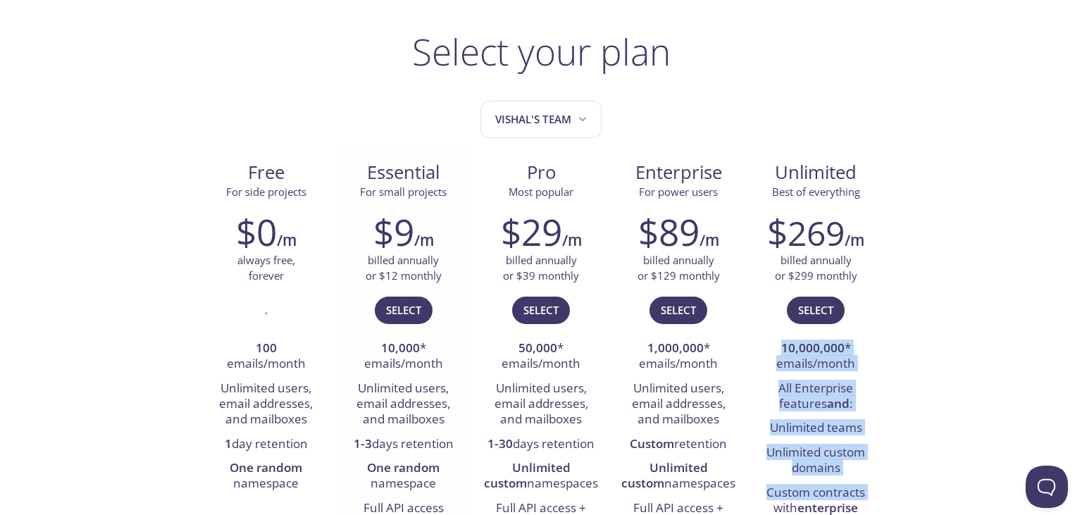
drag, startPoint x: 368, startPoint y: 161, endPoint x: 1081, endPoint y: 497, distance: 787.8
click at [472, 497] on div "Essential For small projects $9 /m billed annually or $12 monthly Select 10,000…" at bounding box center [403, 339] width 137 height 380
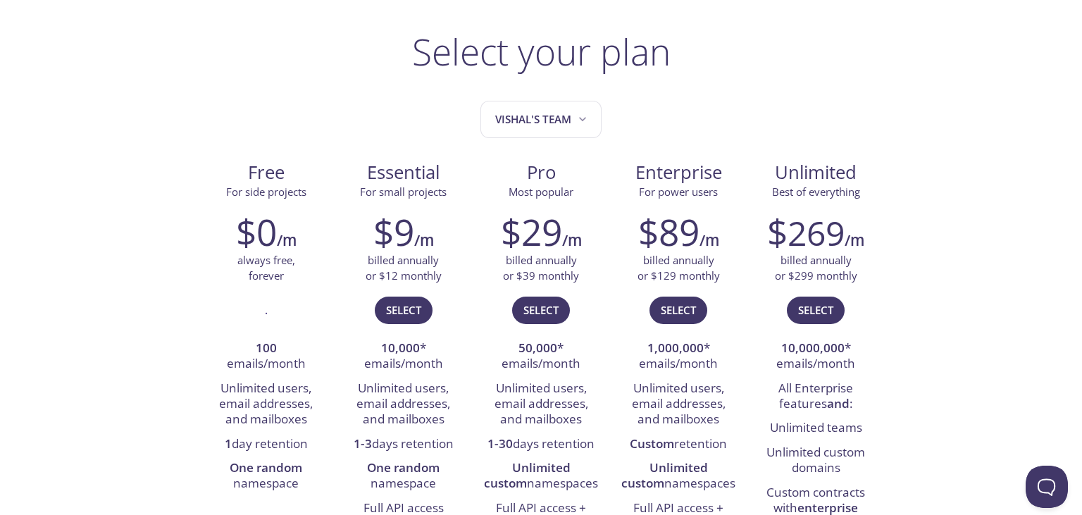
drag, startPoint x: 905, startPoint y: 447, endPoint x: 906, endPoint y: 471, distance: 24.0
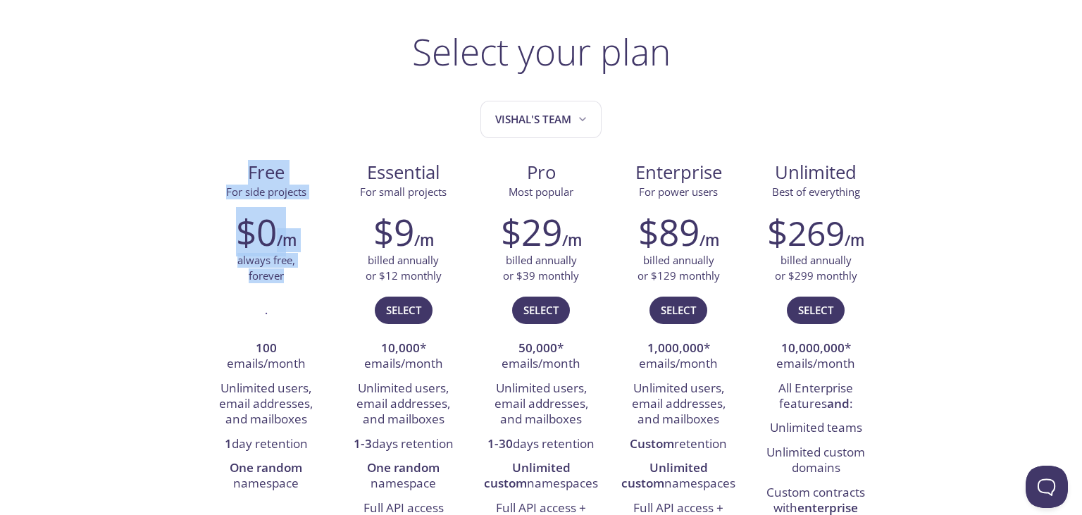
drag, startPoint x: 900, startPoint y: 494, endPoint x: 187, endPoint y: 169, distance: 783.0
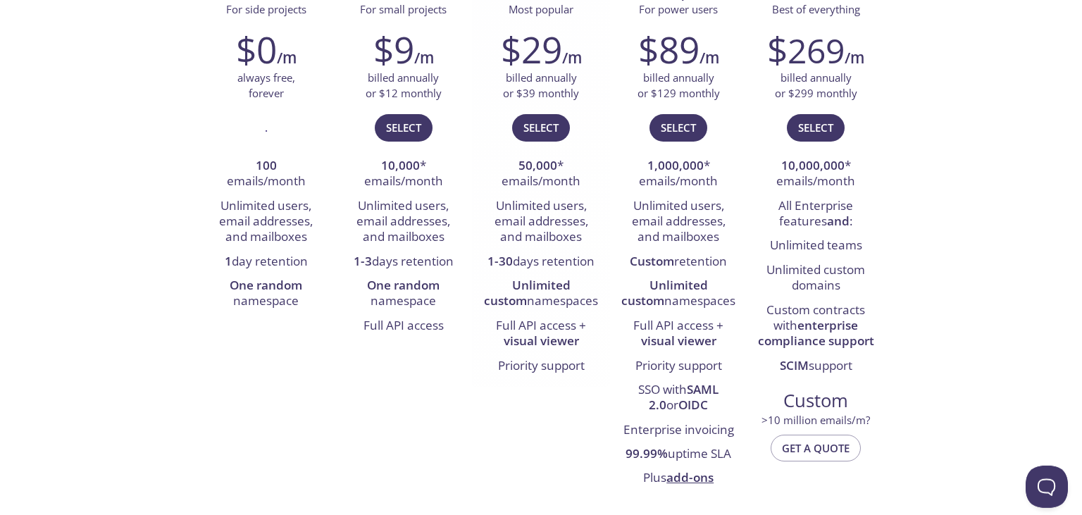
scroll to position [223, 0]
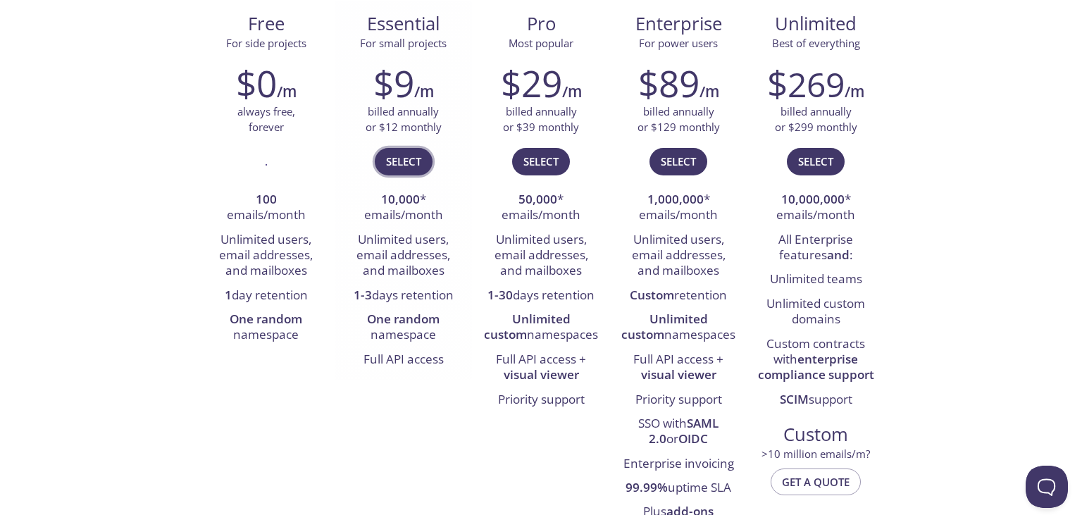
click at [402, 160] on span "Select" at bounding box center [403, 161] width 35 height 18
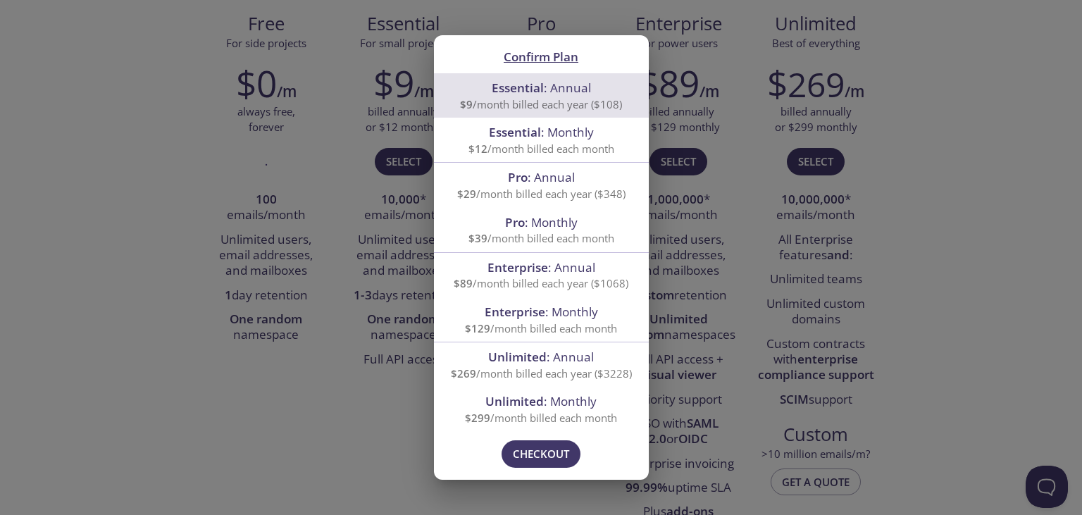
click at [859, 331] on div "Confirm Plan Essential : Annual $9 /month billed each year ($108) Essential : M…" at bounding box center [541, 257] width 1082 height 515
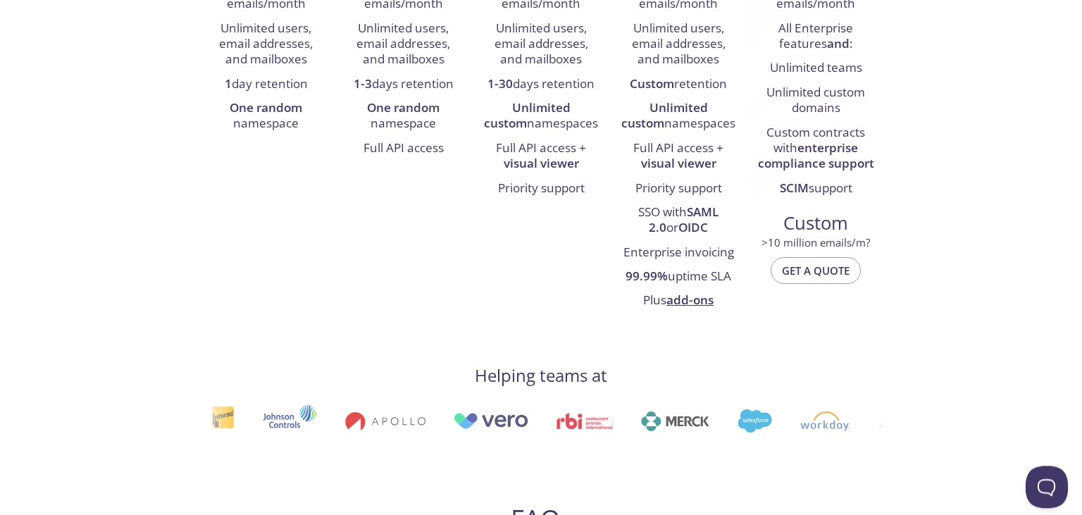
scroll to position [446, 0]
